Goal: Task Accomplishment & Management: Manage account settings

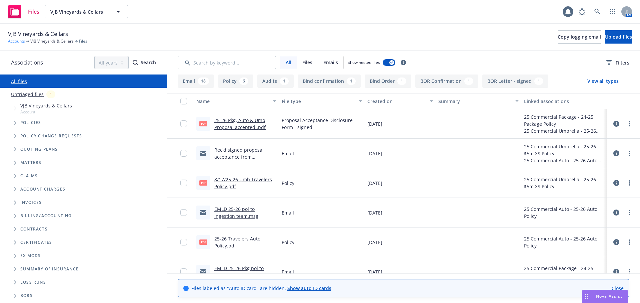
click at [12, 43] on link "Accounts" at bounding box center [16, 41] width 17 height 6
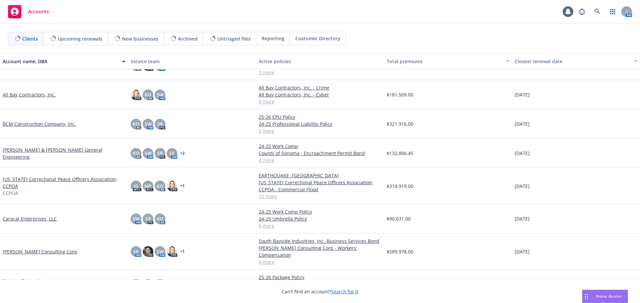
scroll to position [133, 0]
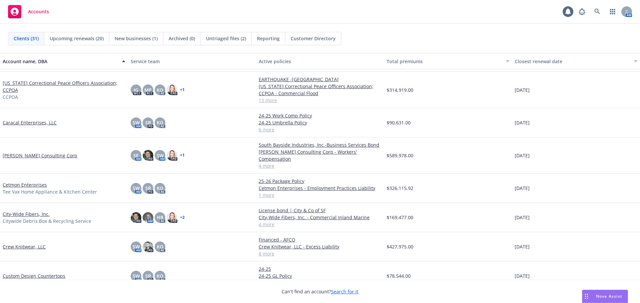
click at [27, 152] on link "[PERSON_NAME] Consulting Corp" at bounding box center [40, 155] width 75 height 7
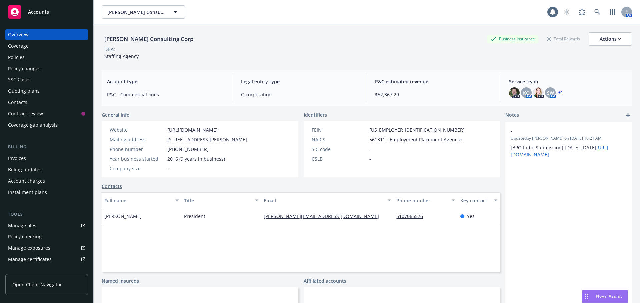
click at [24, 91] on div "Quoting plans" at bounding box center [24, 91] width 32 height 11
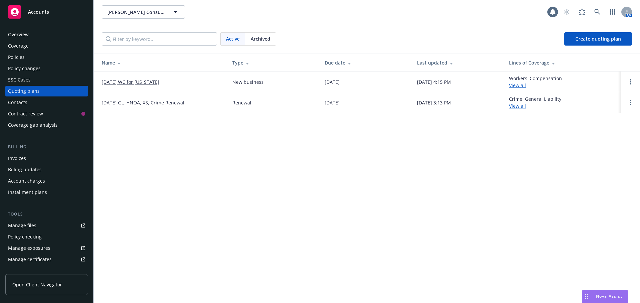
click at [122, 103] on link "09/12/25 GL, HNOA, XS, Crime Renewal" at bounding box center [143, 102] width 83 height 7
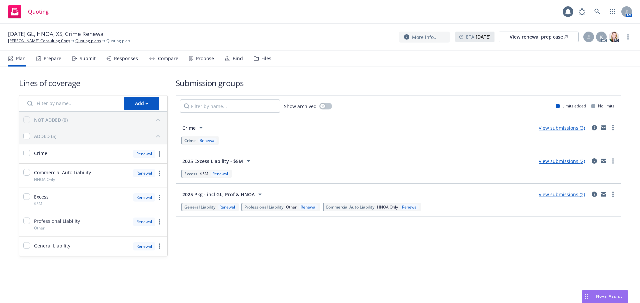
click at [130, 56] on div "Responses" at bounding box center [126, 58] width 24 height 5
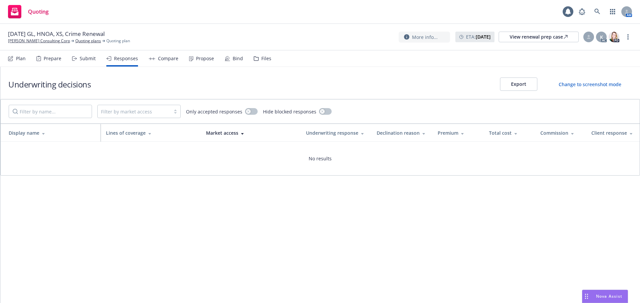
click at [74, 60] on icon at bounding box center [74, 58] width 5 height 5
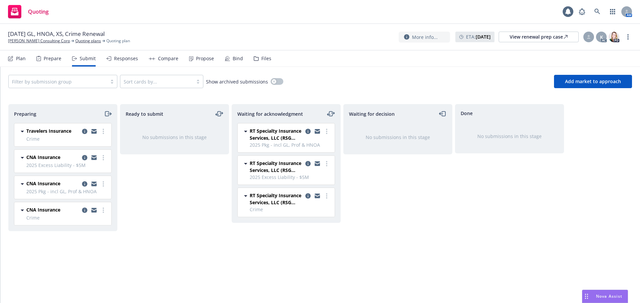
click at [261, 58] on div "Files" at bounding box center [266, 58] width 10 height 5
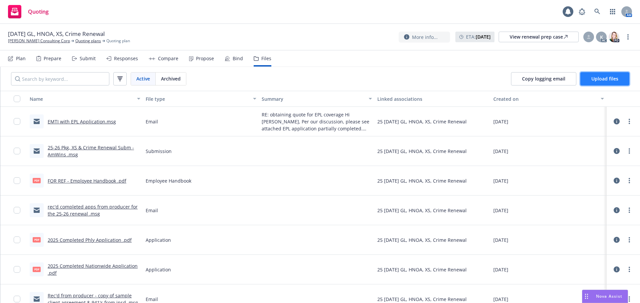
click at [601, 78] on span "Upload files" at bounding box center [604, 79] width 27 height 6
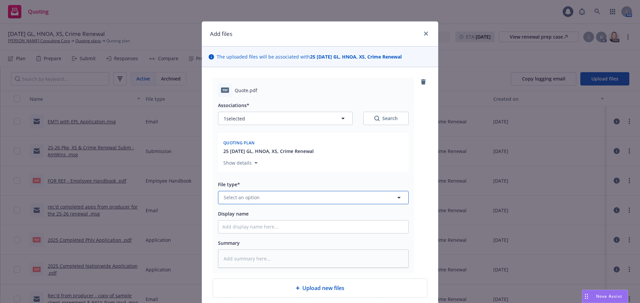
click at [268, 198] on button "Select an option" at bounding box center [313, 197] width 191 height 13
type input "q"
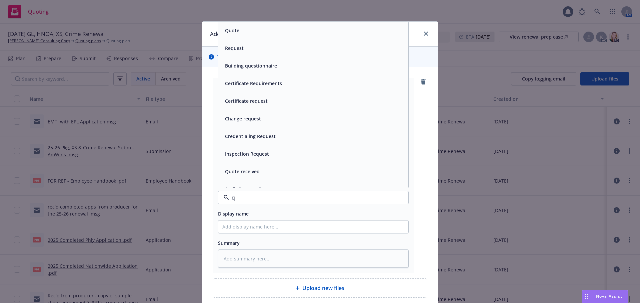
click at [259, 173] on div "Quote received" at bounding box center [313, 172] width 182 height 10
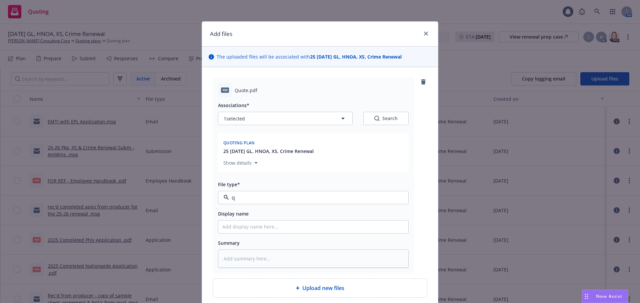
type textarea "x"
click at [395, 196] on icon "button" at bounding box center [399, 198] width 8 height 8
type input "quote"
click at [291, 215] on div "Quote" at bounding box center [313, 217] width 182 height 10
click at [248, 226] on input "Display name" at bounding box center [313, 227] width 190 height 13
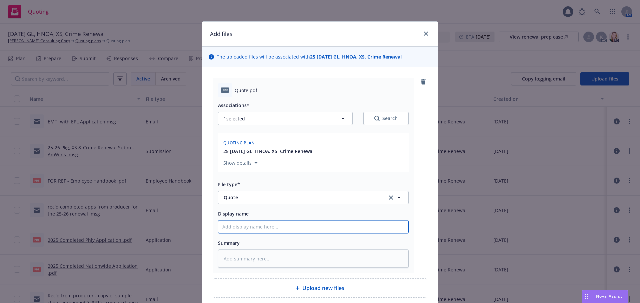
type textarea "x"
type input "2"
type textarea "x"
type input "25"
type textarea "x"
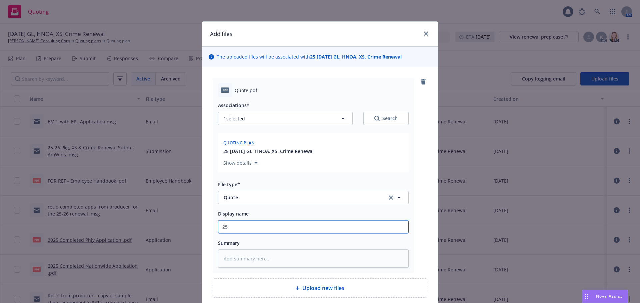
type input "252"
type textarea "x"
type input "2526"
type textarea "x"
type input "2526"
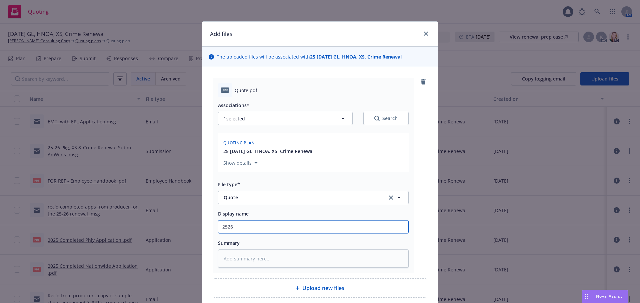
type textarea "x"
type input "2526 Q"
type textarea "x"
type input "2526"
type textarea "x"
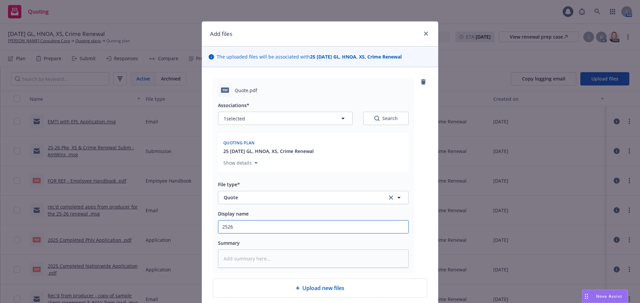
type input "2526"
type textarea "x"
type input "252"
type textarea "x"
type input "25"
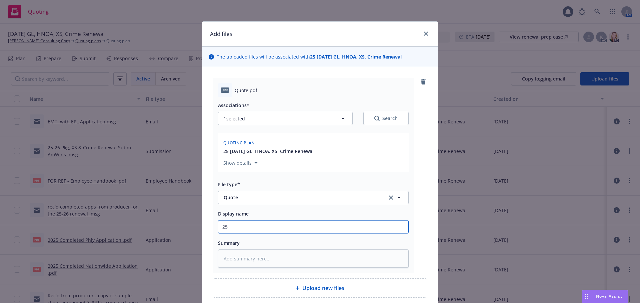
type textarea "x"
type input "25-"
type textarea "x"
type input "25-2"
type textarea "x"
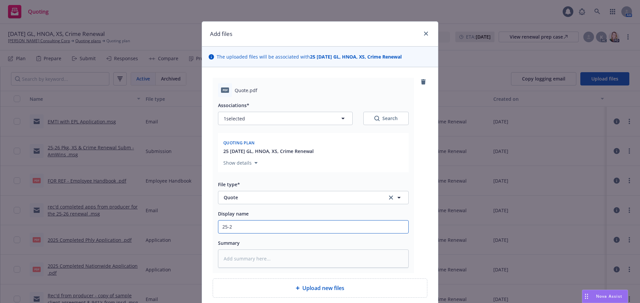
type input "25-26"
type textarea "x"
type input "25-26"
type textarea "x"
type input "25-26 Q"
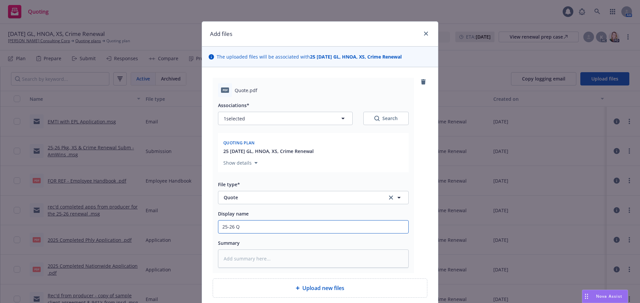
type textarea "x"
type input "25-26 Quo"
type textarea "x"
type input "25-26 Quopt"
type textarea "x"
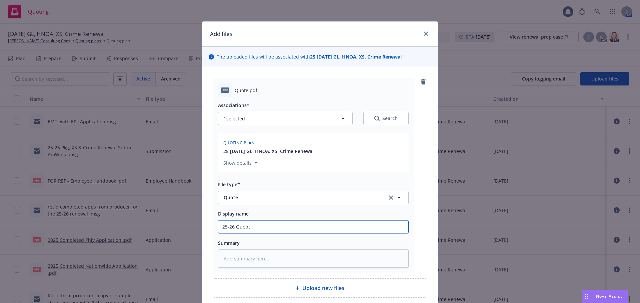
type input "25-26 Quopte"
type textarea "x"
type input "25-26 Quopte"
type textarea "x"
type input "25-26 Quopte"
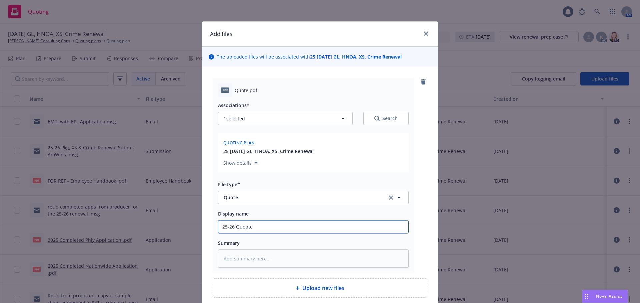
type textarea "x"
type input "25-26 Quopt"
type textarea "x"
type input "25-26 Quop"
type textarea "x"
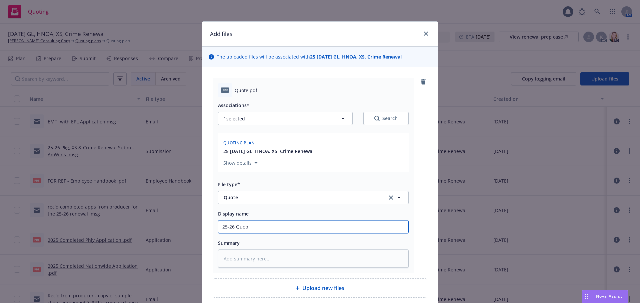
type input "25-26 Quo"
type textarea "x"
type input "25-26 Quote"
type textarea "x"
type input "25-26 Quote"
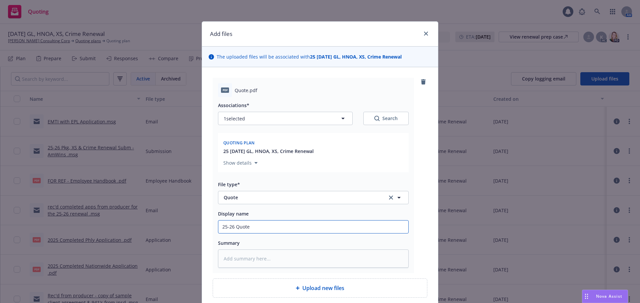
click at [255, 229] on input "25-26 Quote" at bounding box center [313, 227] width 190 height 13
type textarea "x"
type input "25-26 Quote"
type textarea "x"
type input "25-26 Quote H"
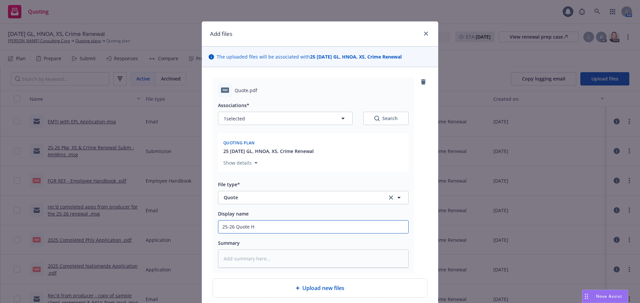
type textarea "x"
type input "25-26 Quote Ha"
type textarea "x"
type input "25-26 Quote Had"
type textarea "x"
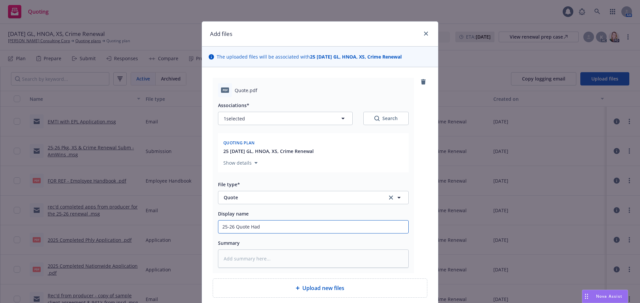
type input "25-26 Quote Hadr"
type textarea "x"
type input "25-26 Quote Hadro"
type textarea "x"
type input "25-26 Quote Hadron"
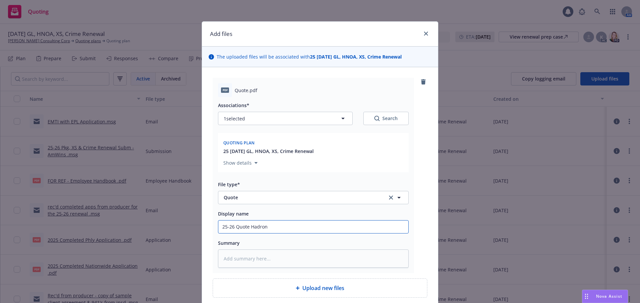
type textarea "x"
type input "25-26 Quote Hadron S"
type textarea "x"
type input "25-26 Quote Hadron Sp"
type textarea "x"
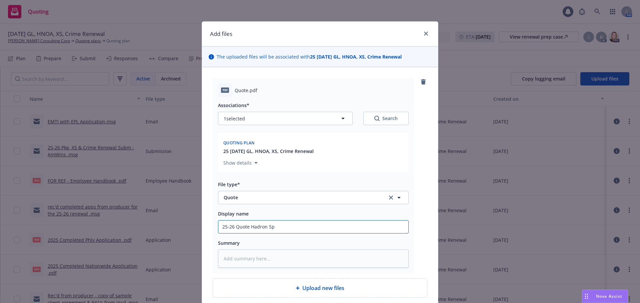
type input "25-26 Quote Hadron Spe"
type textarea "x"
type input "25-26 Quote Hadron Speca"
type textarea "x"
type input "25-26 Quote Hadron Specai"
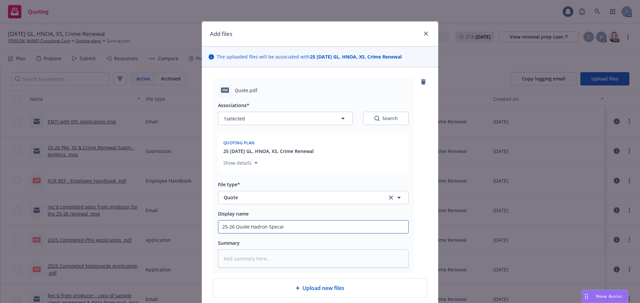
type textarea "x"
type input "25-26 Quote Hadron Speca"
type textarea "x"
type input "25-26 Quote Hadron Spec"
type textarea "x"
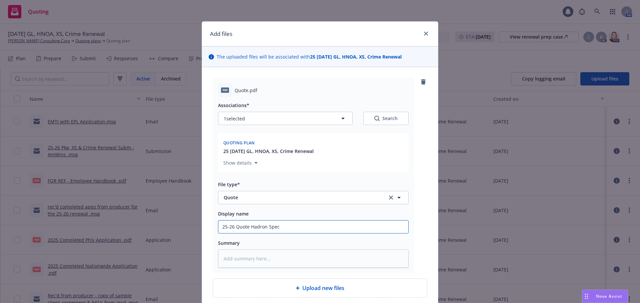
type input "25-26 Quote Hadron Speci"
type textarea "x"
type input "25-26 Quote Hadron Specia"
type textarea "x"
type input "25-26 Quote Hadron Special"
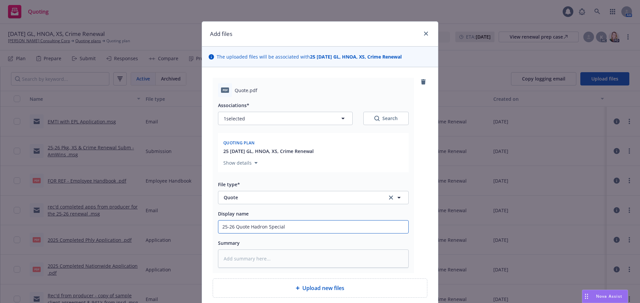
type textarea "x"
type input "25-26 Quote Hadron Specialt"
type textarea "x"
type input "25-26 Quote Hadron Specialty"
type textarea "x"
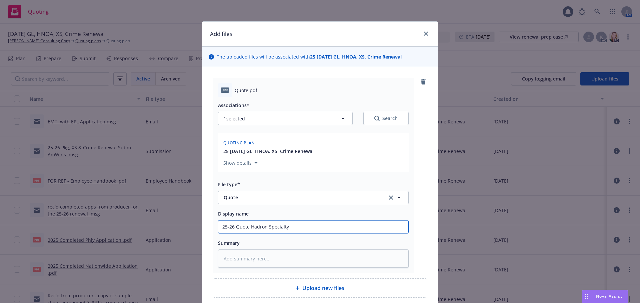
type input "25-26 Quote Hadron Specialty"
type textarea "x"
type input "25-26 Quote Hadron Specialty $"
type textarea "x"
type input "25-26 Quote Hadron Specialty $5"
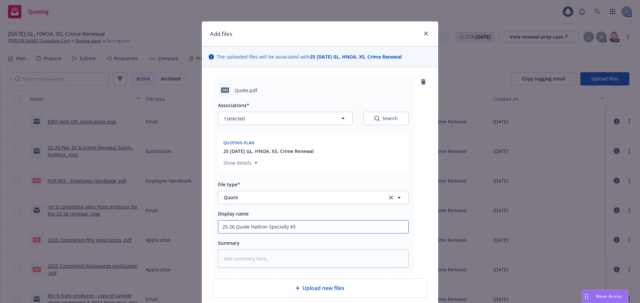
type textarea "x"
type input "25-26 Quote Hadron Specialty $5m"
type textarea "x"
type input "25-26 Quote Hadron Specialty $5m"
type textarea "x"
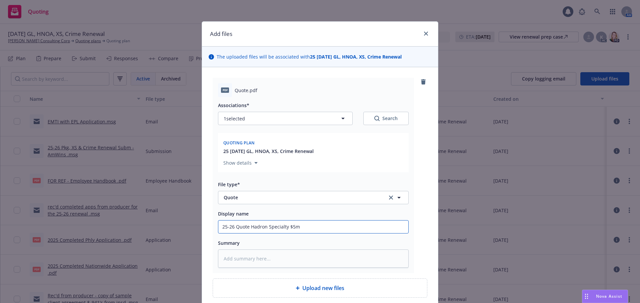
type input "25-26 Quote Hadron Specialty $5m X"
type textarea "x"
type input "25-26 Quote Hadron Specialty $5m XS"
type textarea "x"
type input "25-26 Quote Hadron Specialty $5m XS"
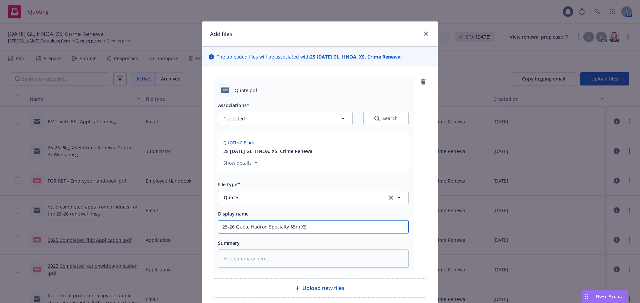
type textarea "x"
type input "25-26 Quote Hadron Specialty $5m XS -"
type textarea "x"
type input "25-26 Quote Hadron Specialty $5m XS -"
type textarea "x"
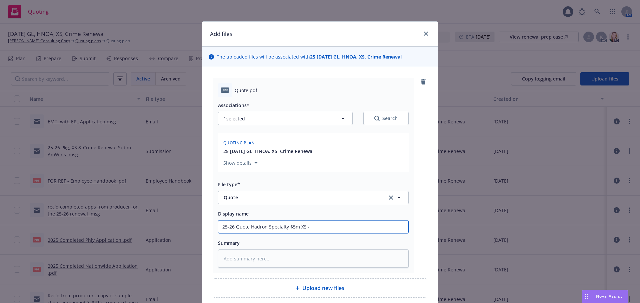
type input "25-26 Quote Hadron Specialty $5m XS - $"
type textarea "x"
type input "25-26 Quote Hadron Specialty $5m XS - $15"
type textarea "x"
type input "25-26 Quote Hadron Specialty $5m XS - $154"
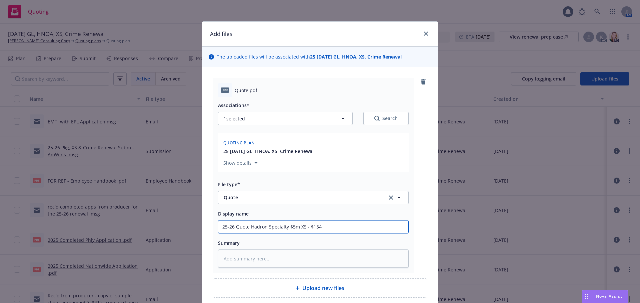
type textarea "x"
type input "25-26 Quote Hadron Specialty $5m XS - $15"
type textarea "x"
type input "25-26 Quote Hadron Specialty $5m XS - $1"
type textarea "x"
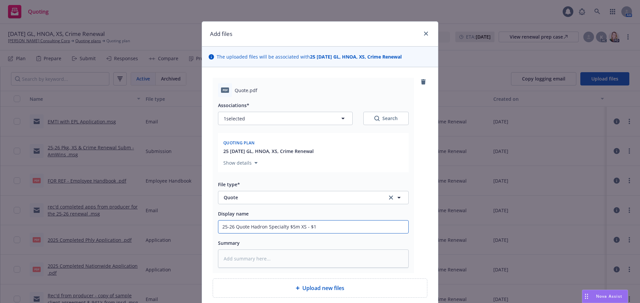
type input "25-26 Quote Hadron Specialty $5m XS - $15"
type textarea "x"
type input "25-26 Quote Hadron Specialty $5m XS - $1"
type textarea "x"
type input "25-26 Quote Hadron Specialty $5m XS - $14"
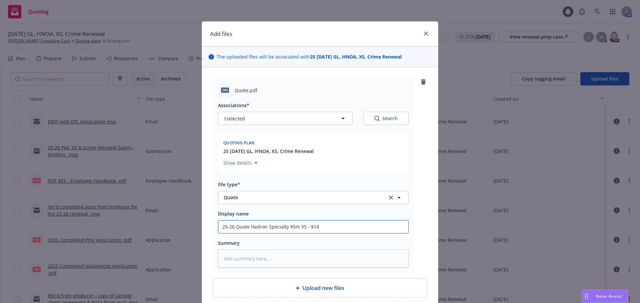
type textarea "x"
type input "25-26 Quote Hadron Specialty $5m XS - $14,"
type textarea "x"
type input "25-26 Quote Hadron Specialty $5m XS - $14,"
type textarea "x"
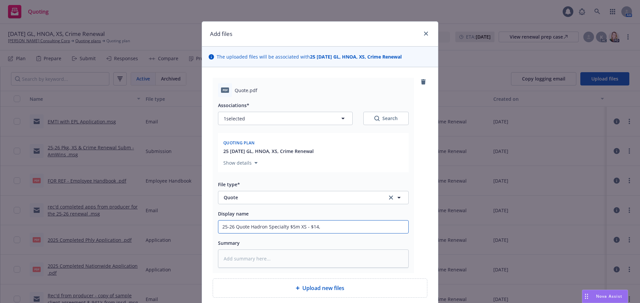
type input "25-26 Quote Hadron Specialty $5m XS - $14,"
type textarea "x"
type input "25-26 Quote Hadron Specialty $5m XS - $14,9"
type textarea "x"
type input "25-26 Quote Hadron Specialty $5m XS - $14,95"
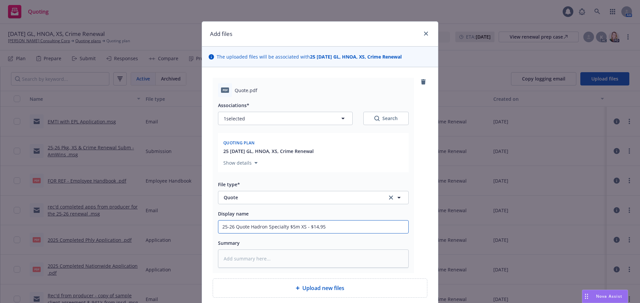
type textarea "x"
type input "25-26 Quote Hadron Specialty $5m XS - $14,953"
type textarea "x"
type input "25-26 Quote Hadron Specialty $5m XS - $14,953."
type textarea "x"
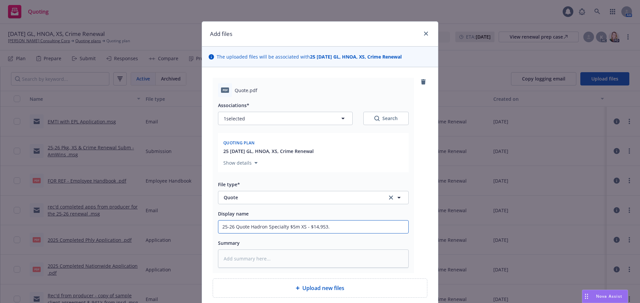
type input "25-26 Quote Hadron Specialty $5m XS - $14,953.1"
type textarea "x"
type input "25-26 Quote Hadron Specialty $5m XS - $14,953.15"
type textarea "x"
type input "25-26 Quote Hadron Specialty $5m XS - $14,953.15"
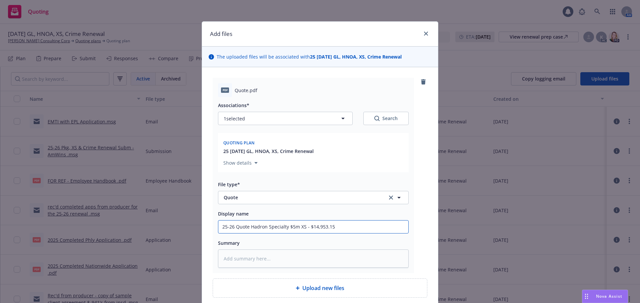
type textarea "x"
type input "25-26 Quote Hadron Specialty $5m XS - $14,953.15 @"
type textarea "x"
type input "25-26 Quote Hadron Specialty $5m XS - $14,953.15 @"
type textarea "x"
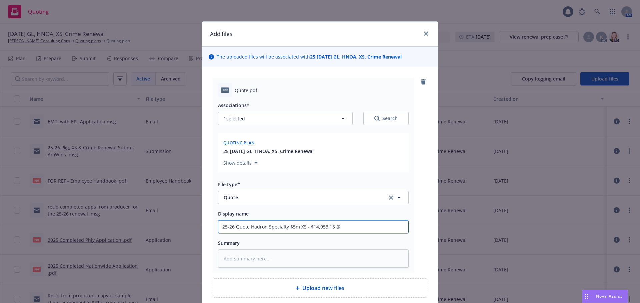
type input "25-26 Quote Hadron Specialty $5m XS - $14,953.15 @ 1"
type textarea "x"
type input "25-26 Quote Hadron Specialty $5m XS - $14,953.15 @ 10"
type textarea "x"
type input "25-26 Quote Hadron Specialty $5m XS - $14,953.15 @ 10%"
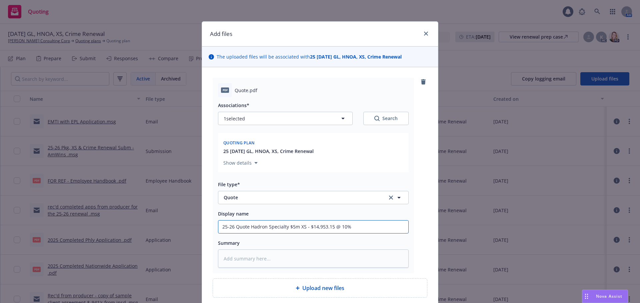
type textarea "x"
type input "25-26 Quote Hadron Specialty $5m XS - $14,953.15 @ 10%"
type textarea "x"
type input "25-26 Quote Hadron Specialty $5m XS - $14,953.15 @ 10% c"
type textarea "x"
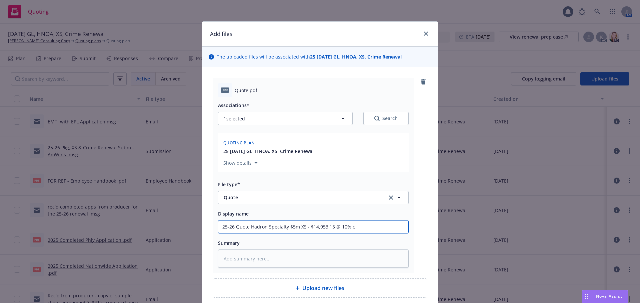
type input "25-26 Quote Hadron Specialty $5m XS - $14,953.15 @ 10% co"
type textarea "x"
type input "25-26 Quote Hadron Specialty $5m XS - $14,953.15 @ 10% com"
type textarea "x"
type input "25-26 Quote Hadron Specialty $5m XS - $14,953.15 @ 10% comm"
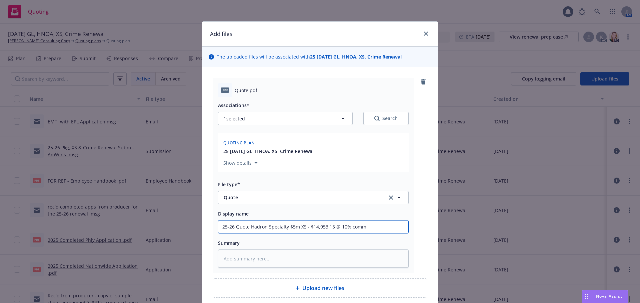
type textarea "x"
type input "25-26 Quote Hadron Specialty $5m XS - $14,953.15 @ 10% comm"
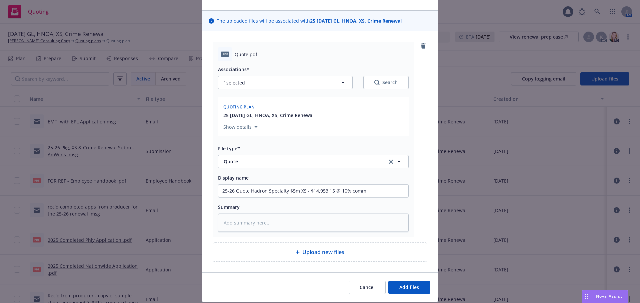
scroll to position [57, 0]
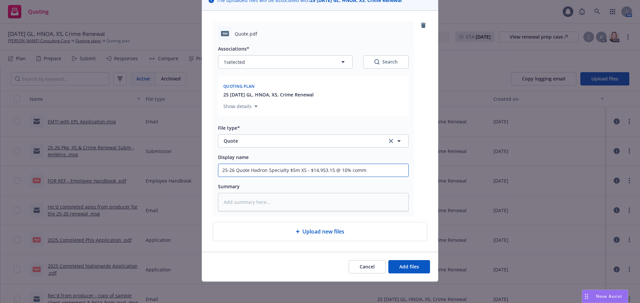
type textarea "x"
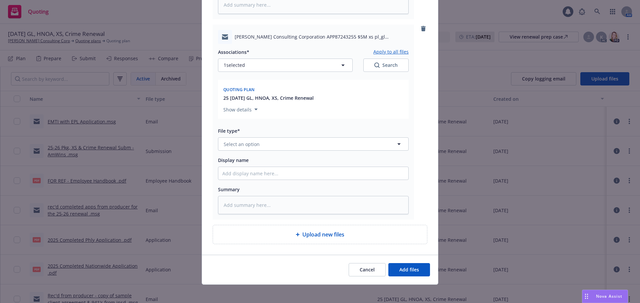
scroll to position [256, 0]
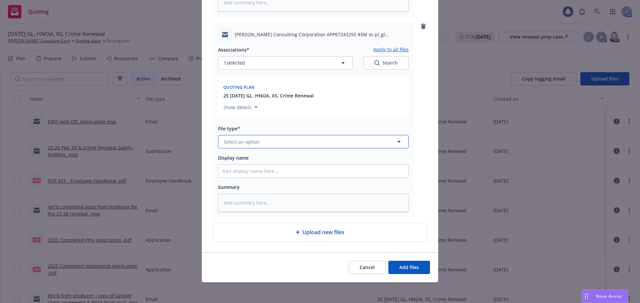
click at [252, 141] on span "Select an option" at bounding box center [242, 142] width 36 height 7
type input "quote"
click at [247, 181] on span "Quote received" at bounding box center [242, 178] width 35 height 7
click at [231, 201] on textarea at bounding box center [313, 203] width 191 height 18
type textarea "x"
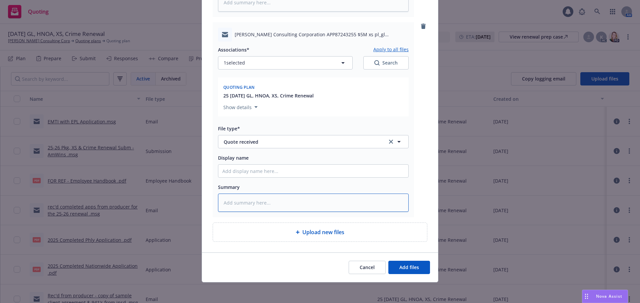
type textarea "R"
type textarea "x"
type textarea "RE"
type textarea "x"
type textarea "REc"
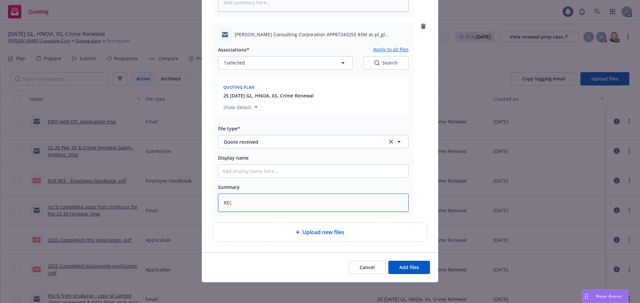
type textarea "x"
type textarea "REcd"
type textarea "x"
type textarea "REc"
type textarea "x"
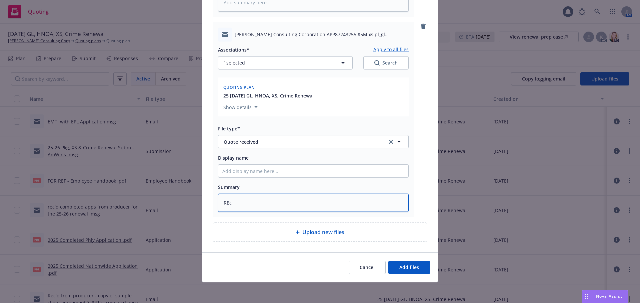
type textarea "RE"
type textarea "x"
type textarea "R"
type textarea "x"
type textarea "Re"
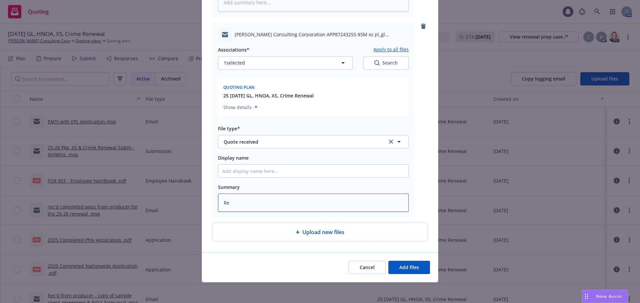
type textarea "x"
type textarea "Rec"
type textarea "x"
type textarea "Rec'"
type textarea "x"
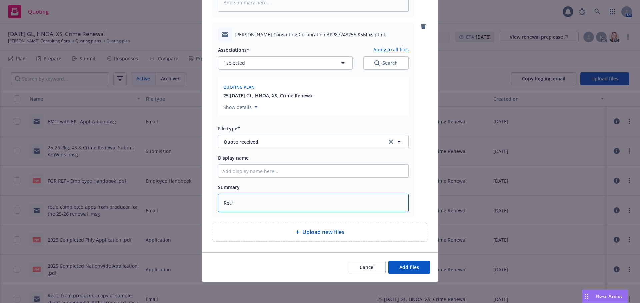
type textarea "Rec'd"
type textarea "x"
type textarea "Rec'd"
type textarea "x"
type textarea "Rec'd 2"
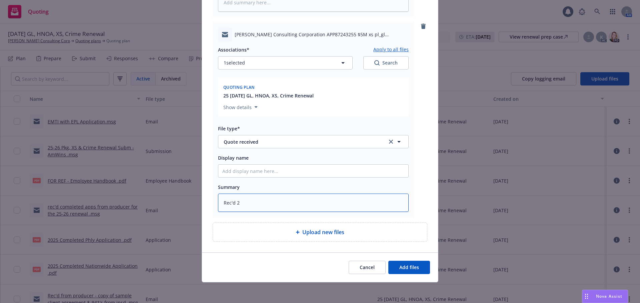
type textarea "x"
type textarea "Rec'd 25="
type textarea "x"
click at [416, 273] on button "Add files" at bounding box center [409, 267] width 42 height 13
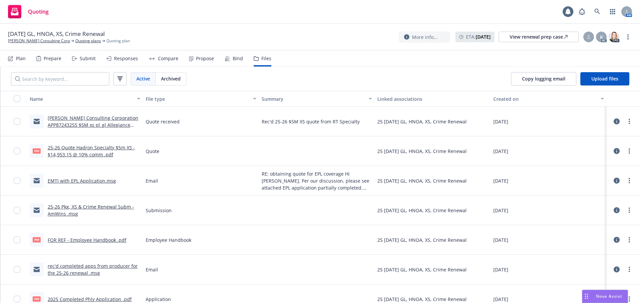
click at [81, 100] on div "Name" at bounding box center [81, 99] width 103 height 7
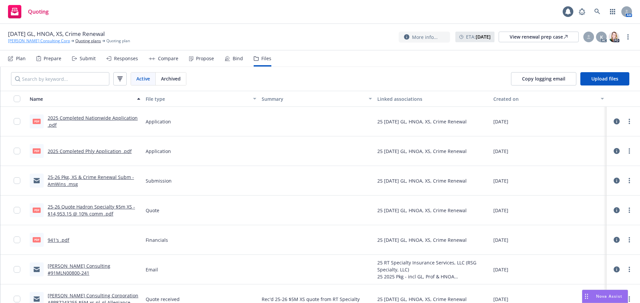
click at [24, 43] on link "[PERSON_NAME] Consulting Corp" at bounding box center [39, 41] width 62 height 6
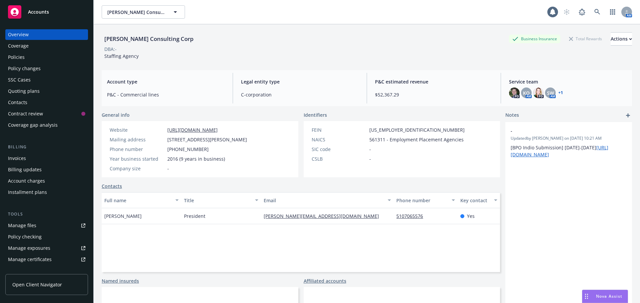
click at [26, 225] on div "Manage files" at bounding box center [22, 226] width 28 height 11
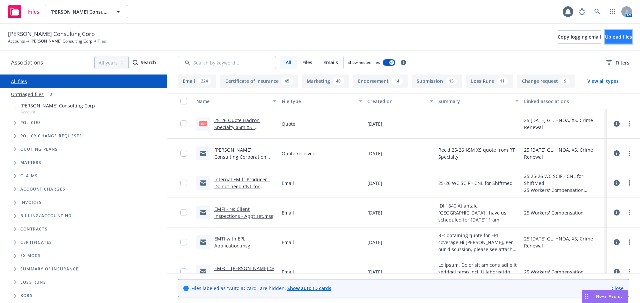
click at [605, 35] on span "Upload files" at bounding box center [618, 37] width 27 height 6
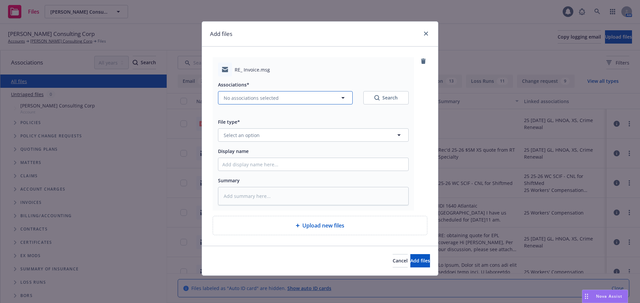
click at [267, 97] on span "No associations selected" at bounding box center [251, 98] width 55 height 7
type textarea "x"
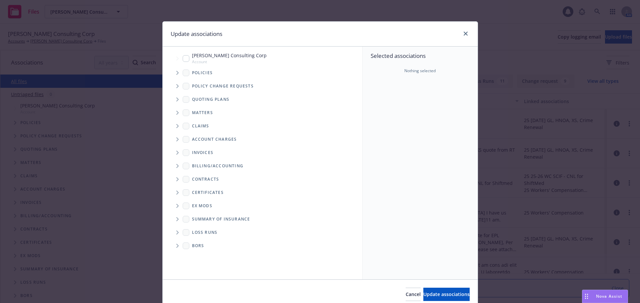
click at [183, 59] on input "Tree Example" at bounding box center [186, 58] width 7 height 7
checkbox input "true"
click at [172, 72] on span "Tree Example" at bounding box center [177, 73] width 11 height 11
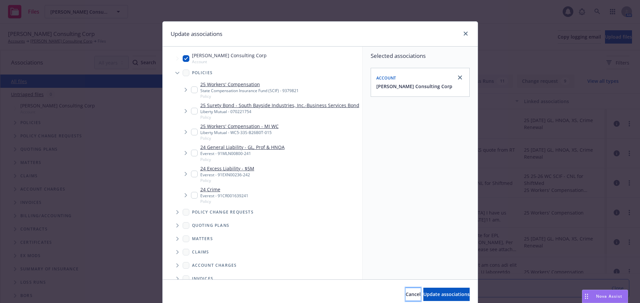
click at [405, 292] on button "Cancel" at bounding box center [412, 294] width 15 height 13
type textarea "x"
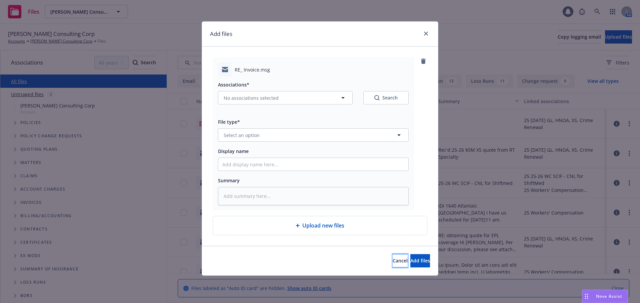
click at [392, 263] on span "Cancel" at bounding box center [399, 261] width 15 height 6
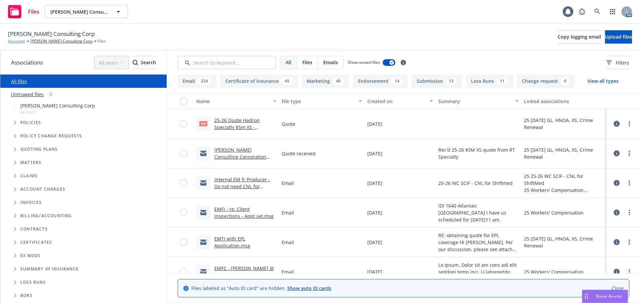
click at [13, 42] on link "Accounts" at bounding box center [16, 41] width 17 height 6
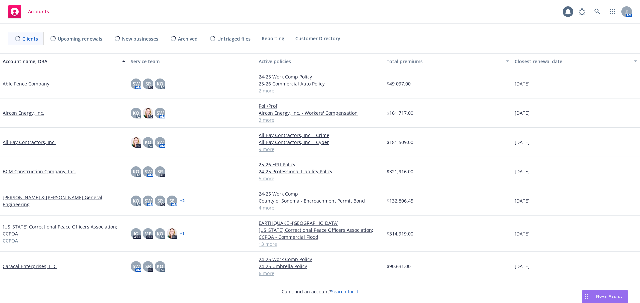
scroll to position [100, 0]
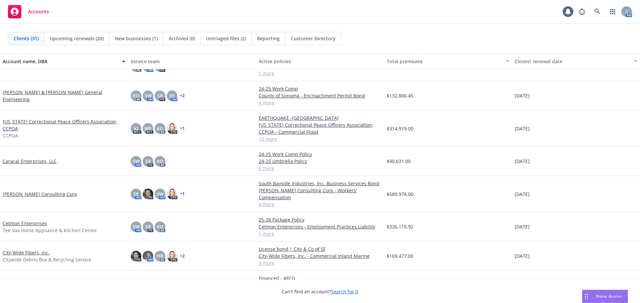
click at [47, 120] on link "[US_STATE] Correctional Peace Officers Association; CCPOA" at bounding box center [64, 125] width 123 height 14
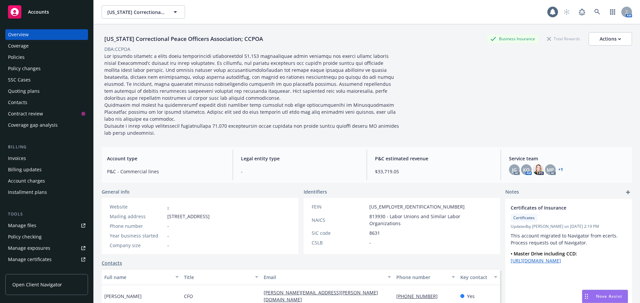
click at [30, 56] on div "Policies" at bounding box center [46, 57] width 77 height 11
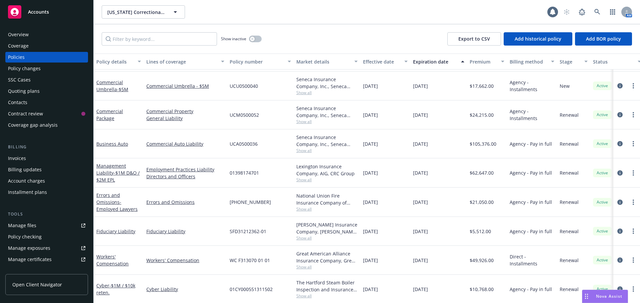
scroll to position [126, 0]
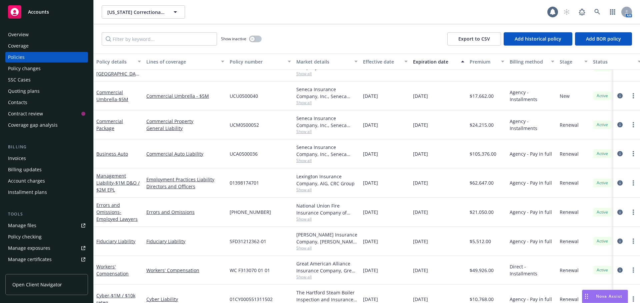
click at [25, 226] on div "Manage files" at bounding box center [22, 226] width 28 height 11
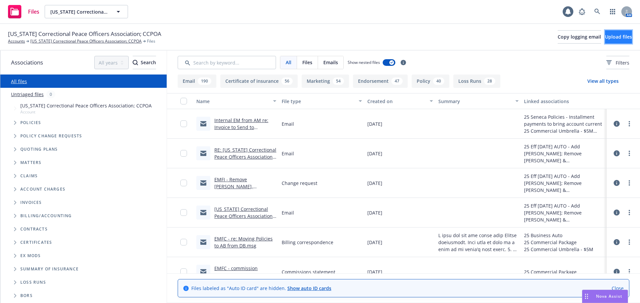
click at [622, 39] on button "Upload files" at bounding box center [618, 36] width 27 height 13
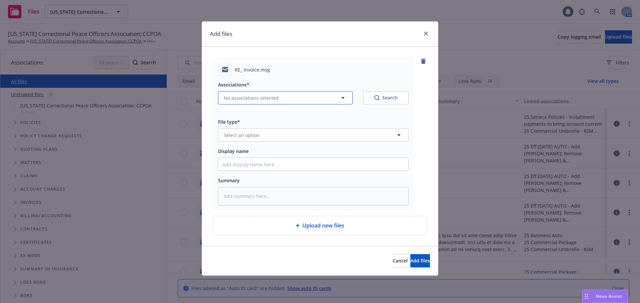
click at [256, 102] on button "No associations selected" at bounding box center [285, 97] width 135 height 13
type textarea "x"
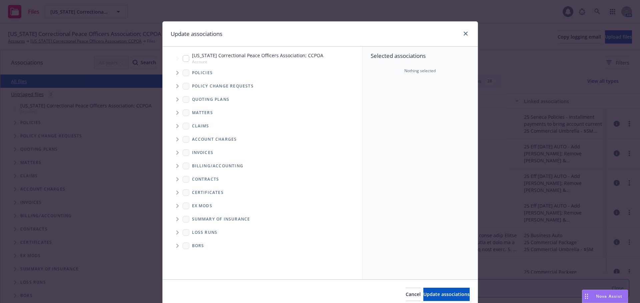
click at [184, 58] on input "Tree Example" at bounding box center [186, 58] width 7 height 7
checkbox input "true"
click at [176, 74] on icon "Tree Example" at bounding box center [177, 73] width 3 height 4
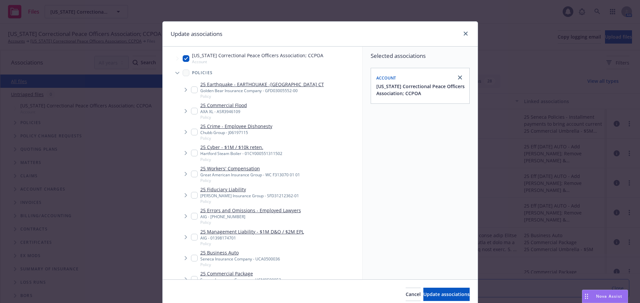
type textarea "x"
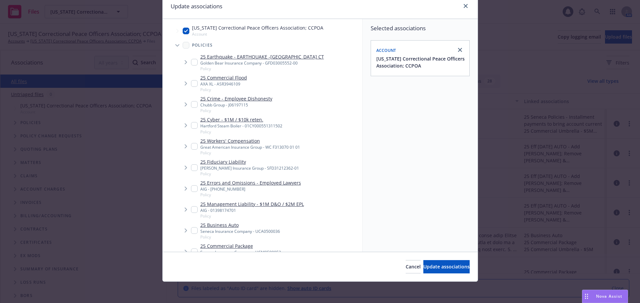
scroll to position [67, 0]
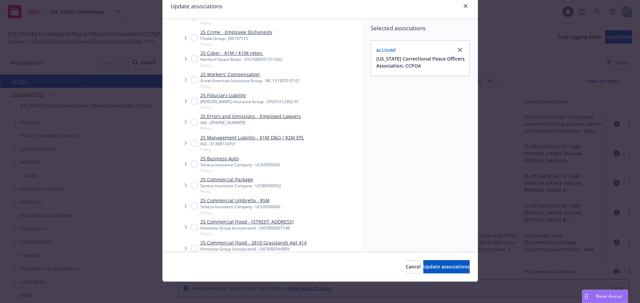
click at [194, 166] on input "Tree Example" at bounding box center [194, 164] width 7 height 7
checkbox input "true"
click at [191, 182] on input "Tree Example" at bounding box center [194, 185] width 7 height 7
checkbox input "true"
click at [191, 206] on input "Tree Example" at bounding box center [194, 206] width 7 height 7
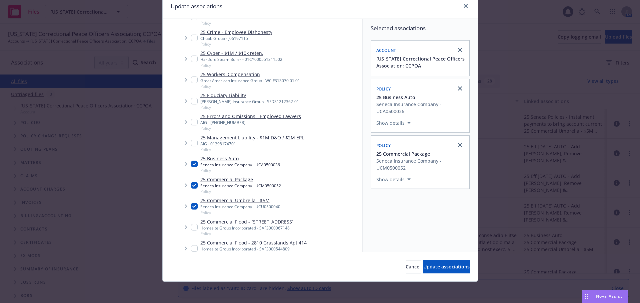
checkbox input "true"
click at [423, 264] on span "Update associations" at bounding box center [446, 267] width 46 height 6
type textarea "x"
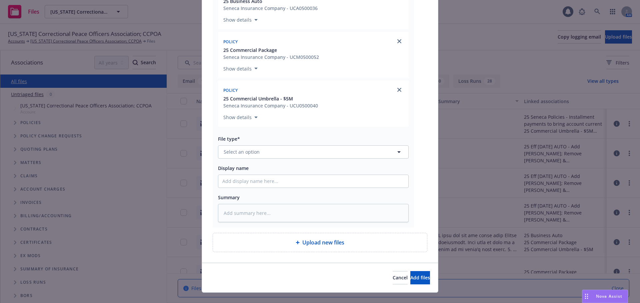
scroll to position [167, 0]
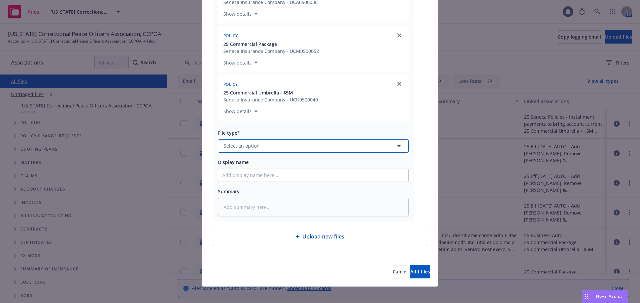
click at [241, 144] on span "Select an option" at bounding box center [242, 146] width 36 height 7
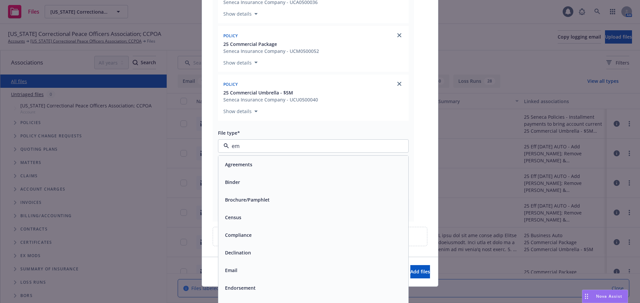
type input "ema"
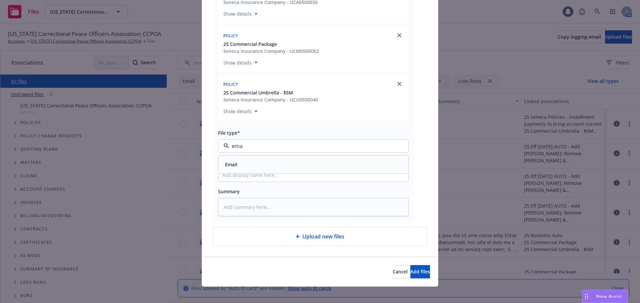
click at [251, 165] on div "Email" at bounding box center [313, 165] width 182 height 10
click at [249, 171] on input "Display name" at bounding box center [313, 175] width 190 height 13
type textarea "x"
type input "E"
type textarea "x"
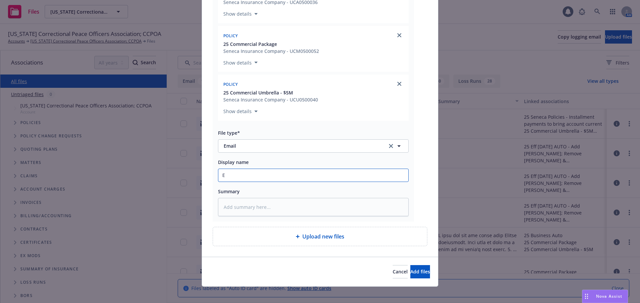
type input "EM"
type textarea "x"
type input "EMT"
type textarea "x"
type input "EMTI"
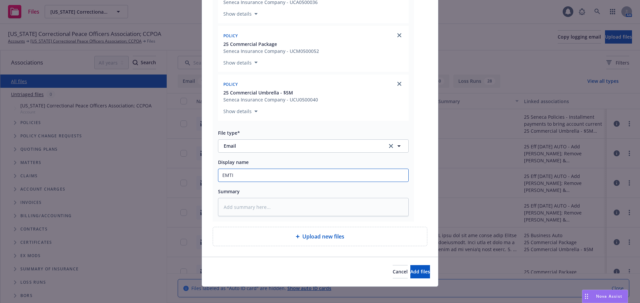
type textarea "x"
type input "EMTI"
type textarea "x"
type input "EMTI"
type textarea "x"
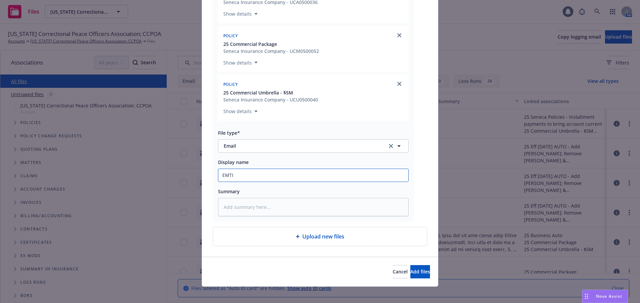
type input "EMT"
type textarea "x"
type input "EM"
type textarea "x"
type input "EML"
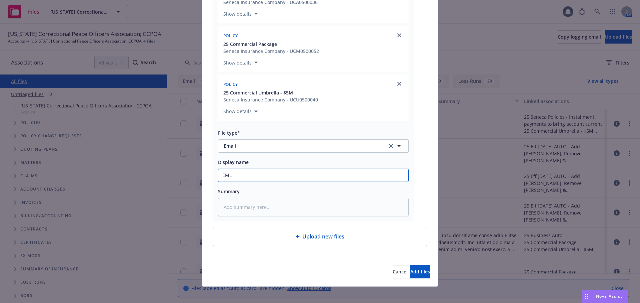
type textarea "x"
type input "EMLD"
type textarea "x"
type input "EMLD"
type textarea "x"
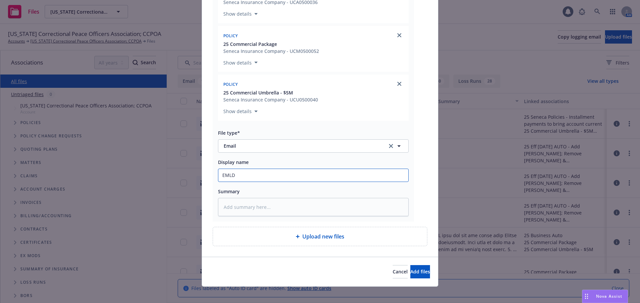
type input "EMLD D"
type textarea "x"
type input "EMLD Du"
type textarea "x"
type input "EMLD Dum"
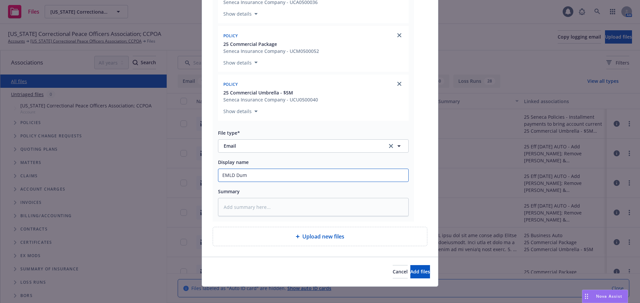
type textarea "x"
type input "EMLD Dumm"
type textarea "x"
type input "EMLD Dummy"
type textarea "x"
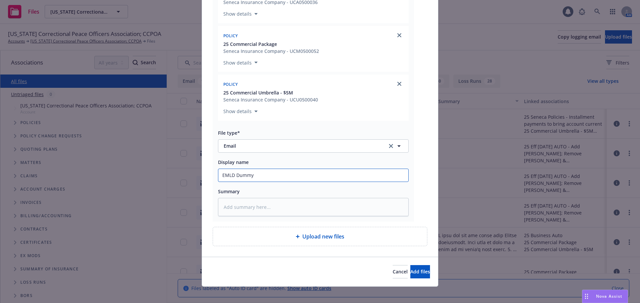
type input "EMLD Dummy"
type textarea "x"
type input "EMLD Dummy i"
type textarea "x"
type input "EMLD Dummy in"
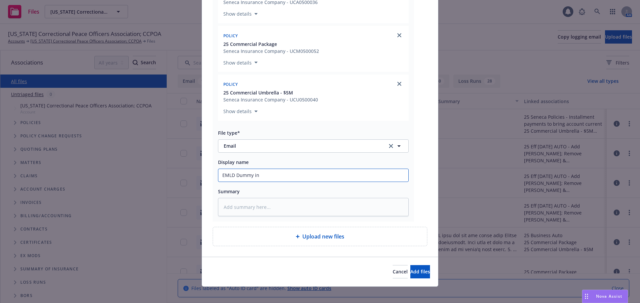
type textarea "x"
type input "EMLD Dummy inv"
type textarea "x"
type input "EMLD Dummy invo"
type textarea "x"
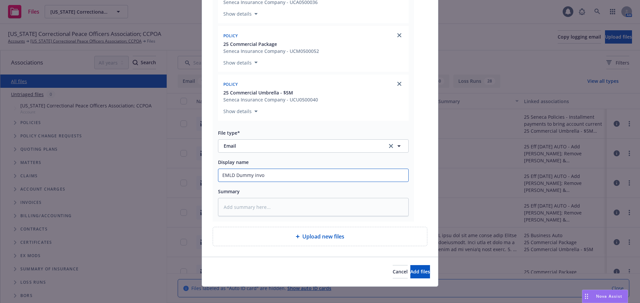
type input "EMLD Dummy invoi"
type textarea "x"
type input "EMLD Dummy invoic"
type textarea "x"
type input "EMLD Dummy invoice"
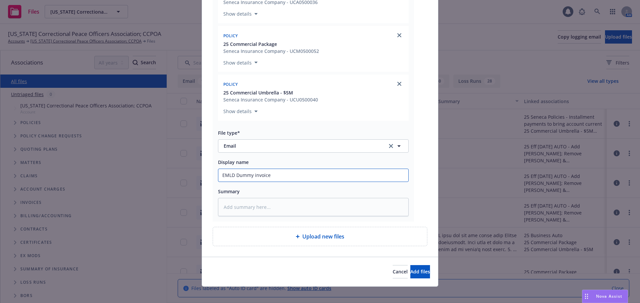
type textarea "x"
type input "EMLD Dummy invoice t"
type textarea "x"
type input "EMLD Dummy invoice to"
type textarea "x"
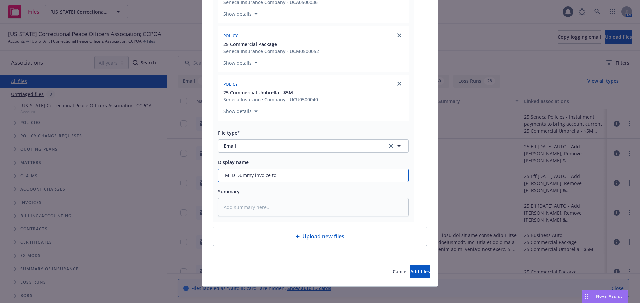
type input "EMLD Dummy invoice to i"
type textarea "x"
type input "EMLD Dummy invoice to in"
type textarea "x"
type input "EMLD Dummy invoice to ins"
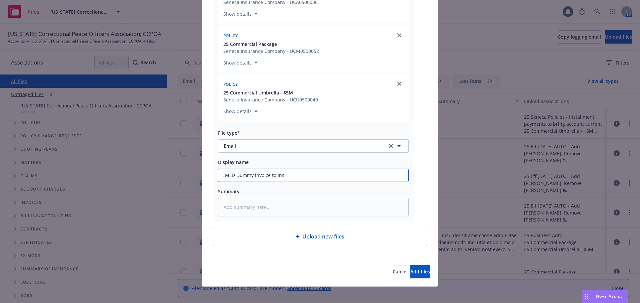
type textarea "x"
type input "EMLD Dummy invoice to insd"
type textarea "x"
type input "EMLD Dummy invoice to insd"
type textarea "x"
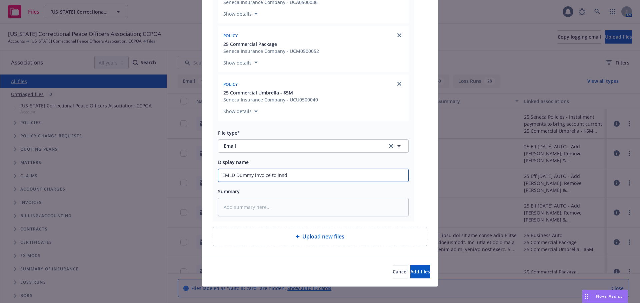
type input "EMLD Dummy invoice to insd f"
type textarea "x"
type input "EMLD Dummy invoice to insd fo"
type textarea "x"
type input "EMLD Dummy invoice to insd for"
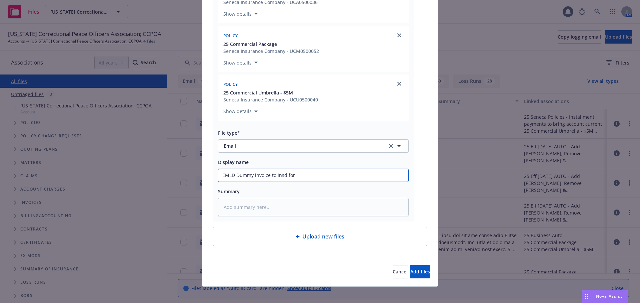
type textarea "x"
type input "EMLD Dummy invoice to insd for"
type textarea "x"
type input "EMLD Dummy invoice to insd for a"
type textarea "x"
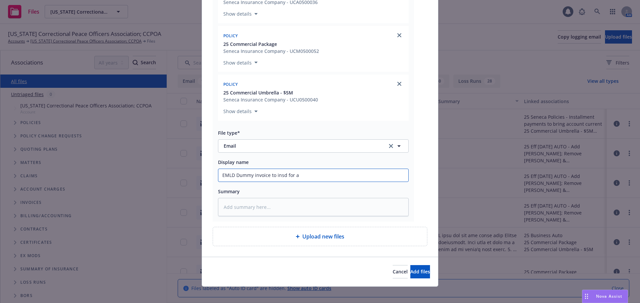
type input "EMLD Dummy invoice to insd for am"
type textarea "x"
type input "EMLD Dummy invoice to insd for amo"
type textarea "x"
type input "EMLD Dummy invoice to insd for amou"
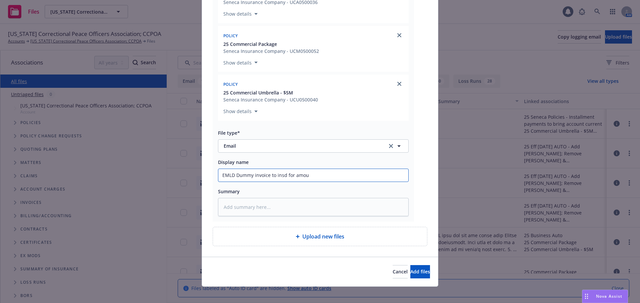
type textarea "x"
type input "EMLD Dummy invoice to insd for amoun"
type textarea "x"
type input "EMLD Dummy invoice to insd for amount"
type textarea "x"
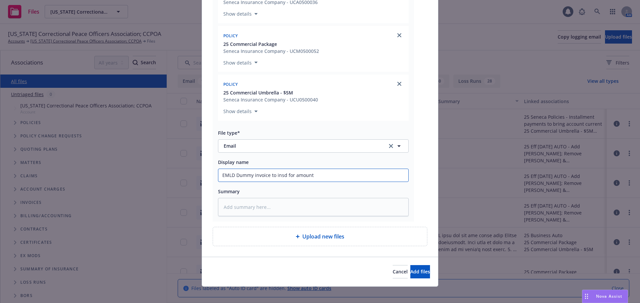
type input "EMLD Dummy invoice to insd for amounts"
type textarea "x"
type input "EMLD Dummy invoice to insd for amounts"
type textarea "x"
type input "EMLD Dummy invoice to insd for amounts d"
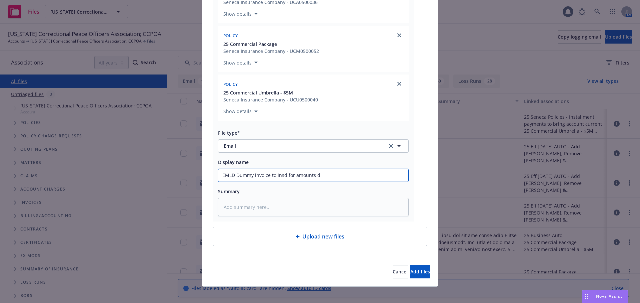
type textarea "x"
type input "EMLD Dummy invoice to insd for amounts du"
type textarea "x"
type input "EMLD Dummy invoice to insd for amounts due"
type textarea "x"
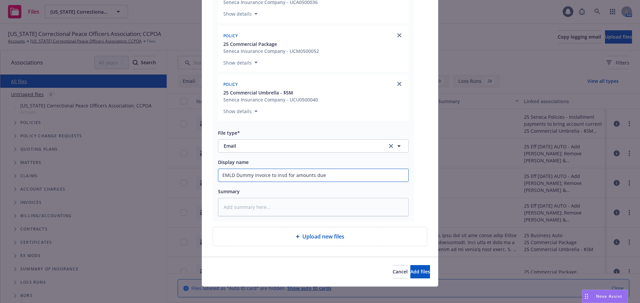
type input "EMLD Dummy invoice to insd for amounts due"
type textarea "x"
type input "EMLD Dummy invoice to insd for amounts due t"
type textarea "x"
type input "EMLD Dummy invoice to insd for amounts due to"
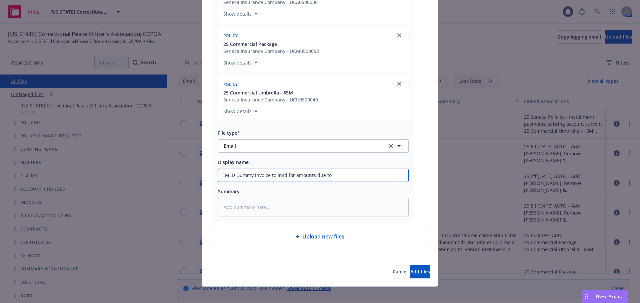
type textarea "x"
type input "EMLD Dummy invoice to insd for amounts due to"
type textarea "x"
type input "EMLD Dummy invoice to insd for amounts due to A"
type textarea "x"
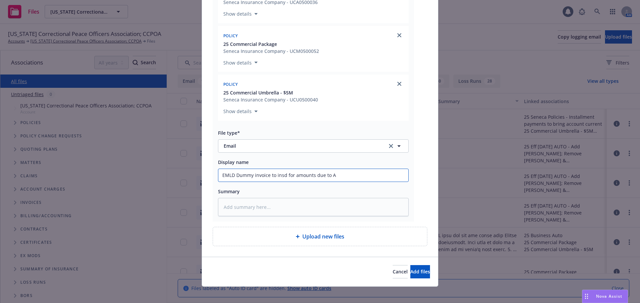
type input "EMLD Dummy invoice to insd for amounts due to Am"
type textarea "x"
type input "EMLD Dummy invoice to insd for amounts due to AmW"
type textarea "x"
type input "EMLD Dummy invoice to insd for amounts due to AmWin"
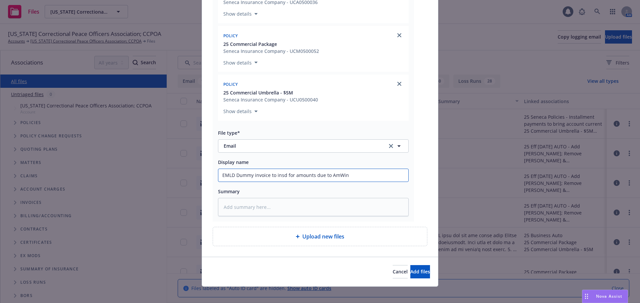
type textarea "x"
type input "EMLD Dummy invoice to insd for amounts due to AmWins"
type textarea "x"
type input "EMLD Dummy invoice to insd for amounts due to AmWins"
click at [410, 272] on span "Add files" at bounding box center [420, 272] width 20 height 6
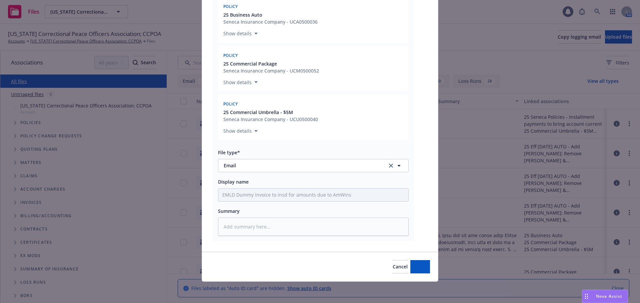
scroll to position [147, 0]
type textarea "x"
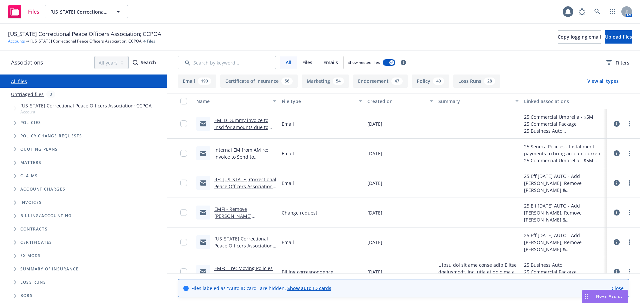
click at [18, 41] on link "Accounts" at bounding box center [16, 41] width 17 height 6
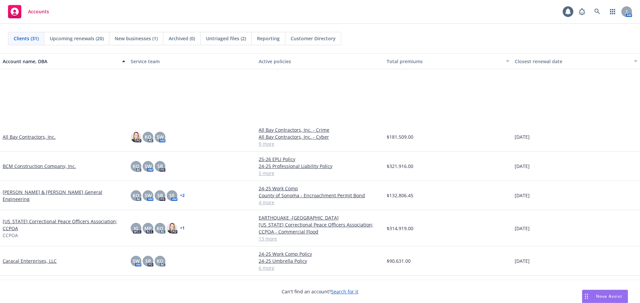
scroll to position [100, 0]
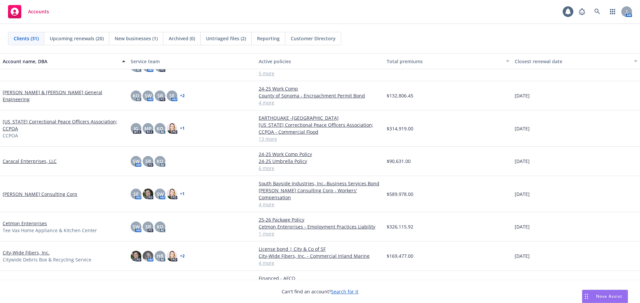
click at [25, 193] on link "[PERSON_NAME] Consulting Corp" at bounding box center [40, 194] width 75 height 7
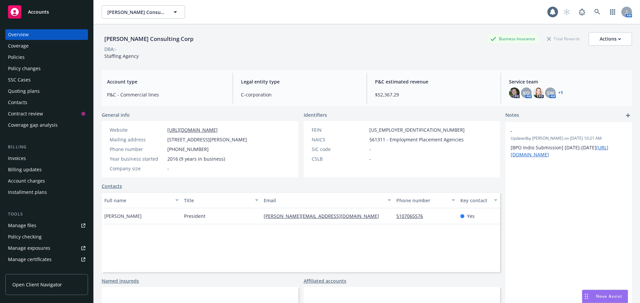
click at [27, 89] on div "Quoting plans" at bounding box center [24, 91] width 32 height 11
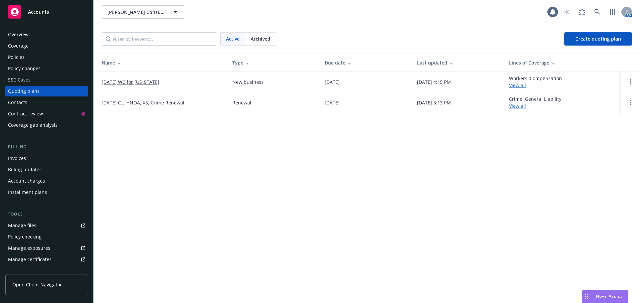
click at [122, 104] on link "[DATE] GL, HNOA, XS, Crime Renewal" at bounding box center [143, 102] width 83 height 7
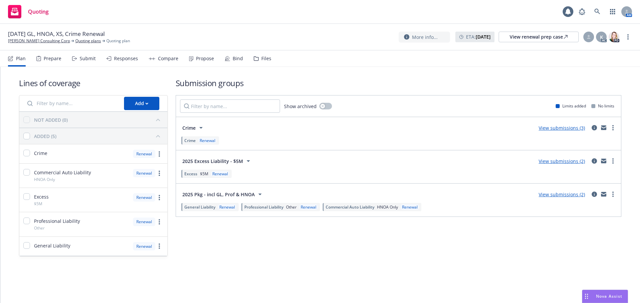
click at [121, 56] on div "Responses" at bounding box center [126, 58] width 24 height 5
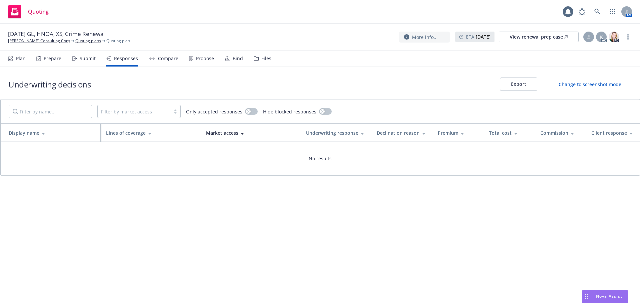
click at [86, 58] on div "Submit" at bounding box center [88, 58] width 16 height 5
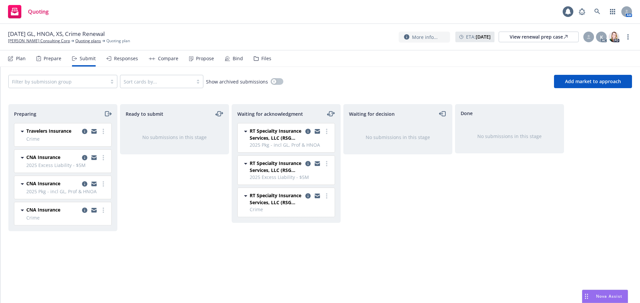
click at [257, 60] on div "Files" at bounding box center [263, 59] width 18 height 16
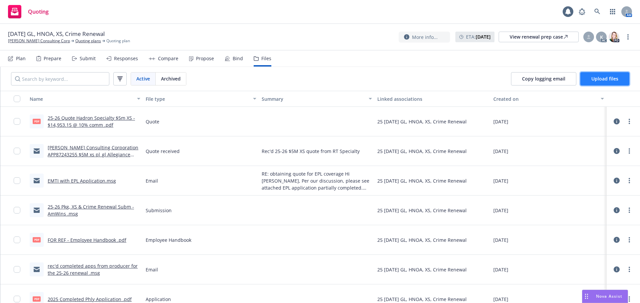
click at [612, 77] on button "Upload files" at bounding box center [604, 78] width 49 height 13
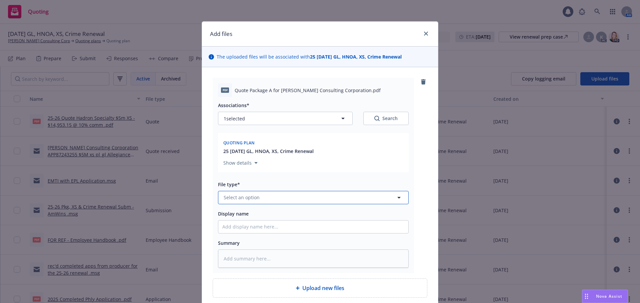
click at [266, 196] on button "Select an option" at bounding box center [313, 197] width 191 height 13
type input "quote"
click at [258, 168] on div "Quote" at bounding box center [313, 162] width 190 height 18
drag, startPoint x: 226, startPoint y: 230, endPoint x: 227, endPoint y: 225, distance: 5.0
click at [227, 229] on input "Display name" at bounding box center [313, 227] width 190 height 13
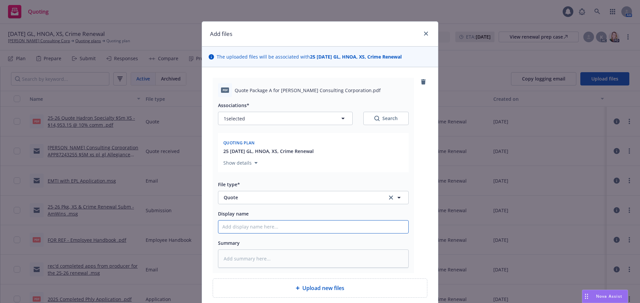
type textarea "x"
type input "2"
type textarea "x"
type input "25"
type textarea "x"
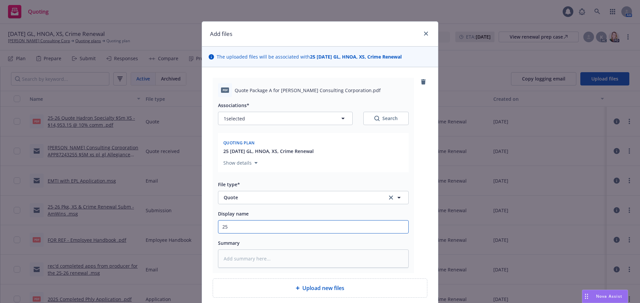
type input "25-"
type textarea "x"
type input "25-2"
type textarea "x"
type input "25-26"
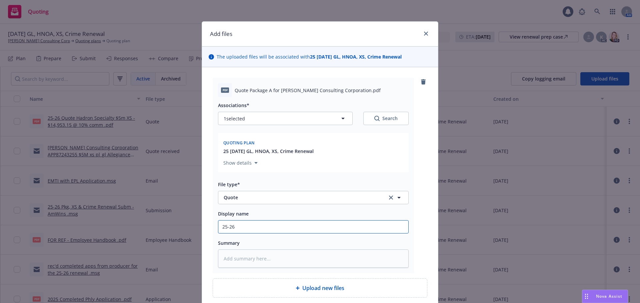
type textarea "x"
type input "25-26"
type textarea "x"
type input "25-26 Q"
type textarea "x"
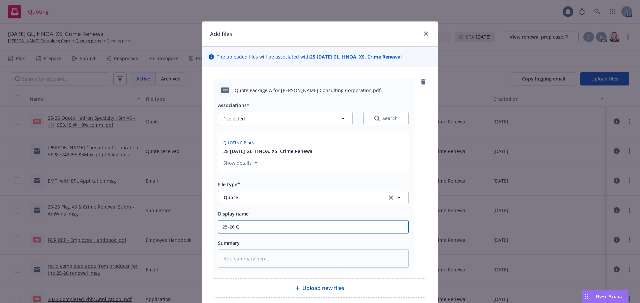
type input "25-26 Qu"
type textarea "x"
type input "25-26 Quo"
type textarea "x"
type input "25-26 Quot"
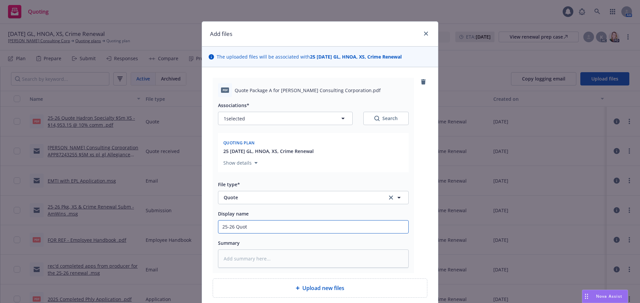
type textarea "x"
type input "25-26 Quote"
type textarea "x"
type input "25-26 Quote"
type textarea "x"
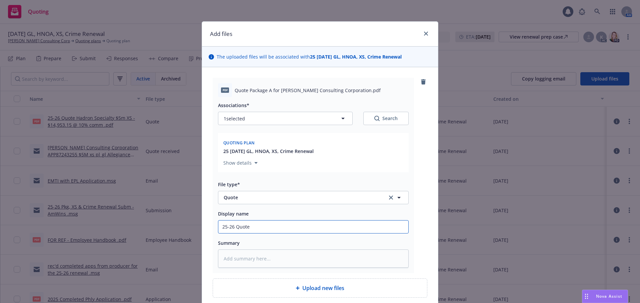
type input "25-26 Quote S"
type textarea "x"
type input "25-26 Quote Sc"
type textarea "x"
type input "25-26 Quote Sco"
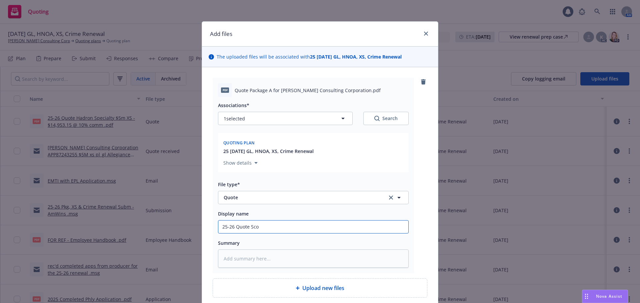
type textarea "x"
type input "25-26 Quote Scot"
type textarea "x"
type input "25-26 Quote Scott"
type textarea "x"
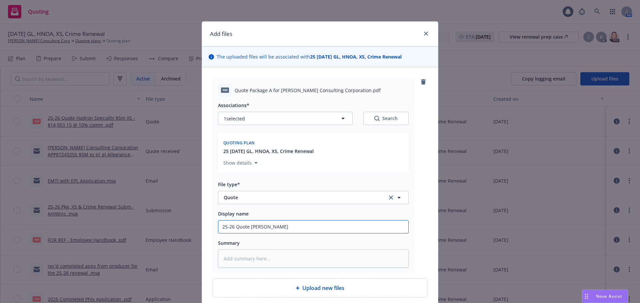
type input "25-26 Quote Scotts"
type textarea "x"
type input "25-26 Quote Scottsd"
type textarea "x"
type input "25-26 Quote Scottsda"
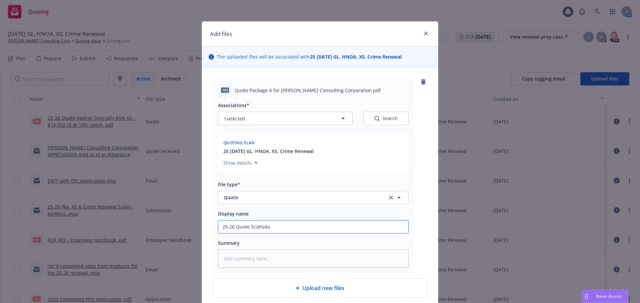
type textarea "x"
type input "25-26 Quote Scottsdal"
type textarea "x"
type input "25-26 Quote Scottsdale"
type textarea "x"
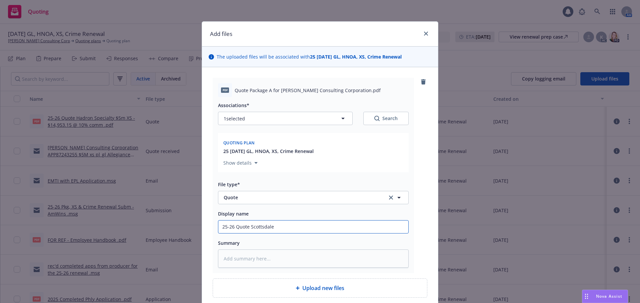
type input "25-26 Quote Scottsdale"
type textarea "x"
type input "25-26 Quote Scottsdale G"
type textarea "x"
type input "25-26 Quote Scottsdale GL"
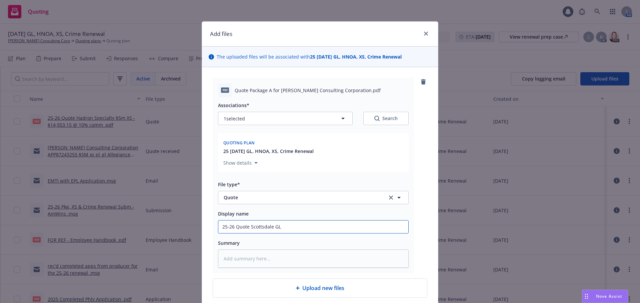
type textarea "x"
type input "25-26 Quote Scottsdale GL,"
type textarea "x"
type input "25-26 Quote Scottsdale GL,"
type textarea "x"
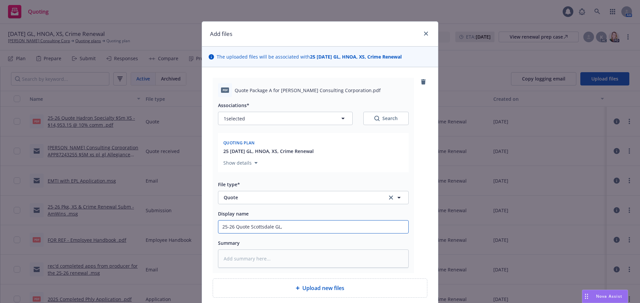
type input "25-26 Quote Scottsdale GL, P"
type textarea "x"
type input "25-26 Quote Scottsdale GL, PL"
type textarea "x"
type input "25-26 Quote Scottsdale GL, PL"
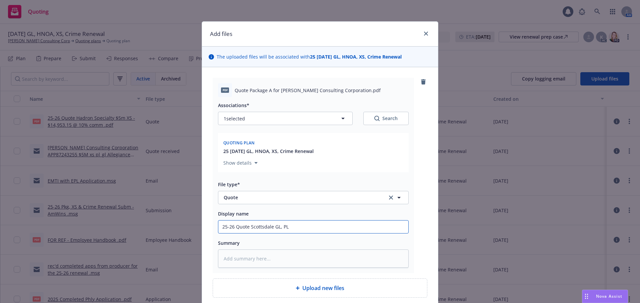
type textarea "x"
type input "25-26 Quote Scottsdale GL, PL 7"
type textarea "x"
type input "25-26 Quote Scottsdale GL, PL 7"
type textarea "x"
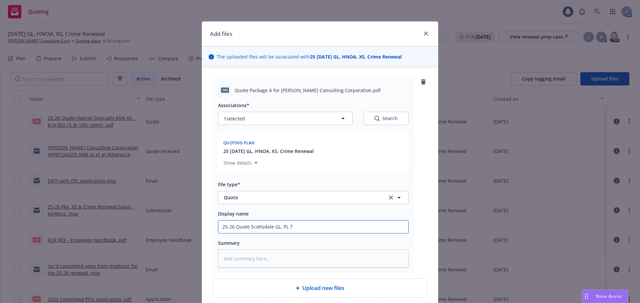
type input "25-26 Quote Scottsdale GL, PL 7 C"
type textarea "x"
type input "25-26 Quote Scottsdale GL, PL 7"
type textarea "x"
type input "25-26 Quote Scottsdale GL, PL 7"
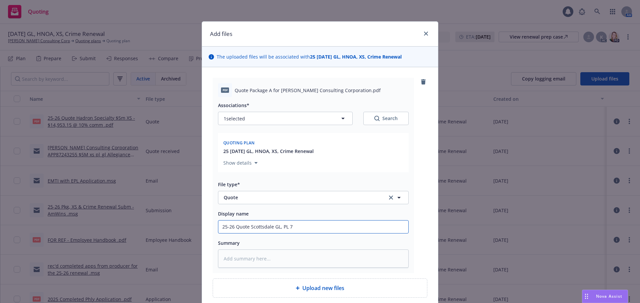
type textarea "x"
type input "25-26 Quote Scottsdale GL, PL"
type textarea "x"
type input "25-26 Quote Scottsdale GL, PL &"
type textarea "x"
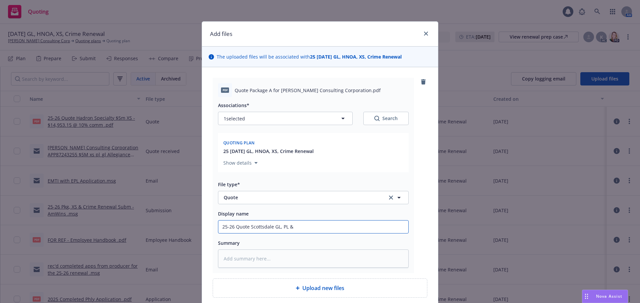
type input "25-26 Quote Scottsdale GL, PL &"
type textarea "x"
type input "25-26 Quote Scottsdale GL, PL & C"
type textarea "x"
type input "25-26 Quote Scottsdale GL, PL & Crm"
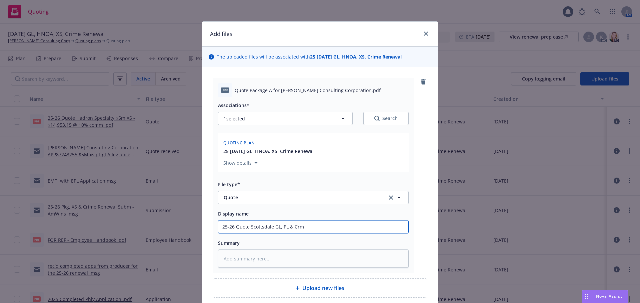
type textarea "x"
type input "25-26 Quote Scottsdale GL, PL & Crmi"
type textarea "x"
type input "25-26 Quote Scottsdale GL, PL & Crmie"
type textarea "x"
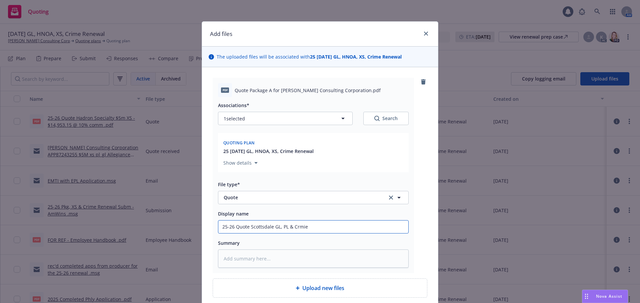
type input "25-26 Quote Scottsdale GL, PL & Crmie"
type textarea "x"
type input "25-26 Quote Scottsdale GL, PL & Crmie"
type textarea "x"
type input "25-26 Quote Scottsdale GL, PL & Crmi"
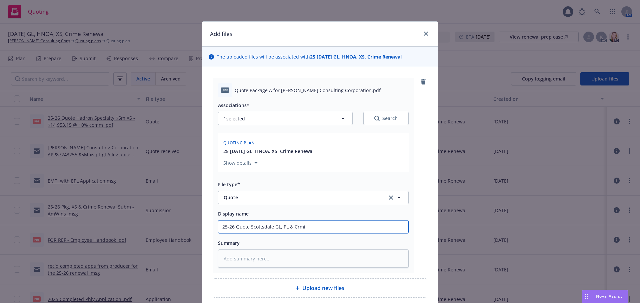
type textarea "x"
type input "25-26 Quote Scottsdale GL, PL & Crm"
type textarea "x"
type input "25-26 Quote Scottsdale GL, PL & Cr"
type textarea "x"
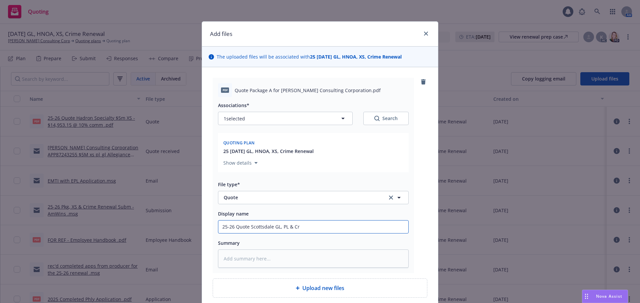
type input "25-26 Quote Scottsdale GL, PL & Cri"
type textarea "x"
type input "25-26 Quote Scottsdale GL, PL & Crim"
type textarea "x"
type input "25-26 Quote Scottsdale GL, PL & Crime"
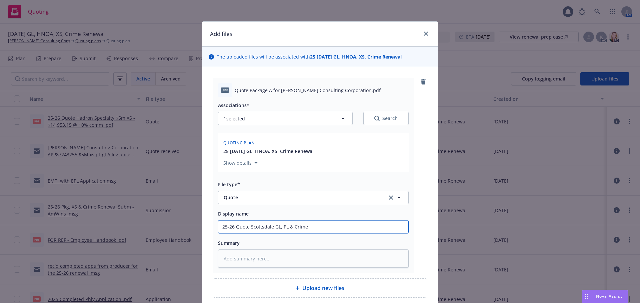
type textarea "x"
type input "25-26 Quote Scottsdale GL, PL & Crime"
type textarea "x"
type input "25-26 Quote Scottsdale GL, PL & Crime -"
type textarea "x"
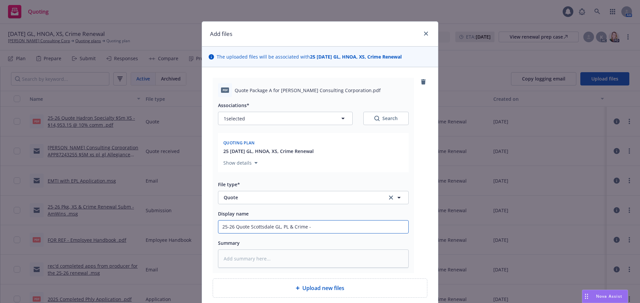
type input "25-26 Quote Scottsdale GL, PL & Crime -"
type textarea "x"
type input "25-26 Quote Scottsdale GL, PL & Crime - $"
type textarea "x"
type input "25-26 Quote Scottsdale GL, PL & Crime - $1"
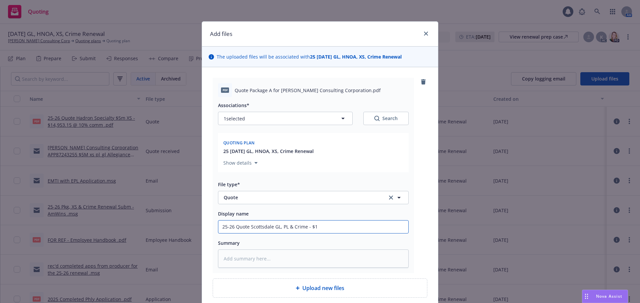
type textarea "x"
type input "25-26 Quote Scottsdale GL, PL & Crime - $14"
type textarea "x"
type input "25-26 Quote Scottsdale GL, PL & Crime - $14,"
type textarea "x"
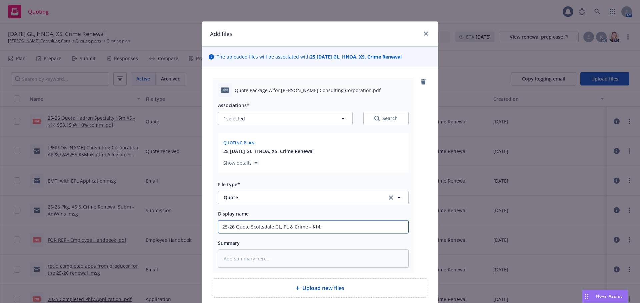
type input "25-26 Quote Scottsdale GL, PL & Crime - $14,0"
type textarea "x"
type input "25-26 Quote Scottsdale GL, PL & Crime - $14,01"
type textarea "x"
type input "25-26 Quote Scottsdale GL, PL & Crime - $14,017"
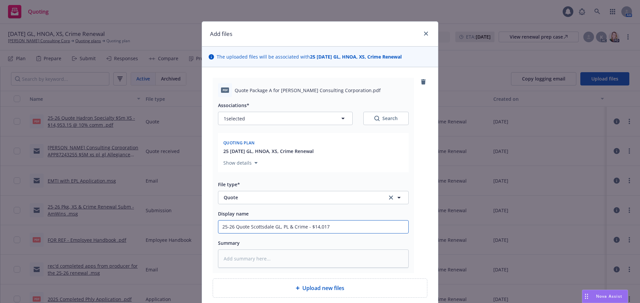
type textarea "x"
type input "25-26 Quote Scottsdale GL, PL & Crime - $14,017."
type textarea "x"
type input "25-26 Quote Scottsdale GL, PL & Crime - $14,017.6"
type textarea "x"
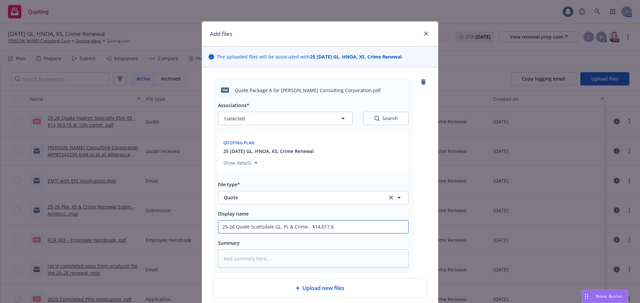
type input "25-26 Quote Scottsdale GL, PL & Crime - $14,017.61"
type textarea "x"
type input "25-26 Quote Scottsdale GL, PL & Crime - $14,017.61"
type textarea "x"
type input "25-26 Quote Scottsdale GL, PL & Crime - $14,017.61 @"
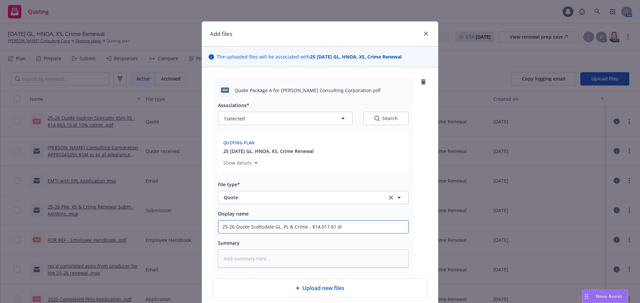
type textarea "x"
type input "25-26 Quote Scottsdale GL, PL & Crime - $14,017.61 @"
type textarea "x"
type input "25-26 Quote Scottsdale GL, PL & Crime - $14,017.61 @ 1"
type textarea "x"
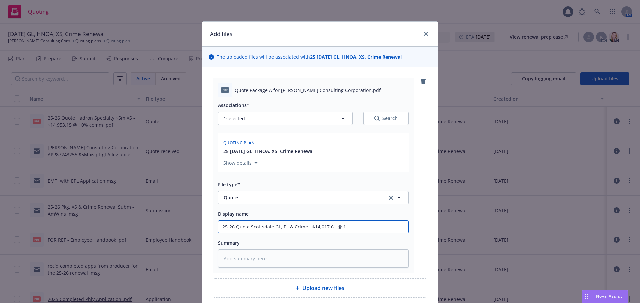
type input "25-26 Quote Scottsdale GL, PL & Crime - $14,017.61 @ 12"
type textarea "x"
type input "25-26 Quote Scottsdale GL, PL & Crime - $14,017.61 @ 12%"
type textarea "x"
type input "25-26 Quote Scottsdale GL, PL & Crime - $14,017.61 @ 12%"
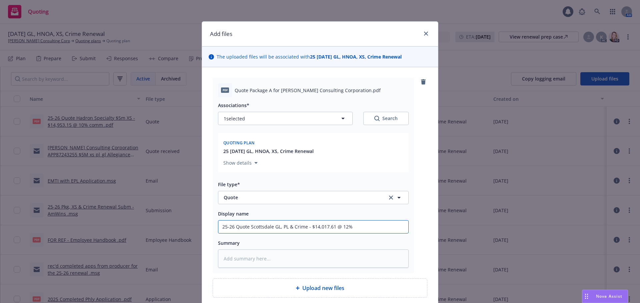
type textarea "x"
type input "25-26 Quote Scottsdale GL, PL & Crime - $14,017.61 @ 12% o"
type textarea "x"
type input "25-26 Quote Scottsdale GL, PL & Crime - $14,017.61 @ 12% om"
type textarea "x"
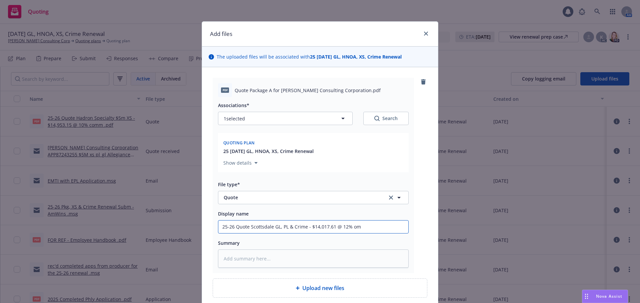
type input "25-26 Quote Scottsdale GL, PL & Crime - $14,017.61 @ 12% o"
type textarea "x"
type input "25-26 Quote Scottsdale GL, PL & Crime - $14,017.61 @ 12%"
type textarea "x"
type input "25-26 Quote Scottsdale GL, PL & Crime - $14,017.61 @ 12% c"
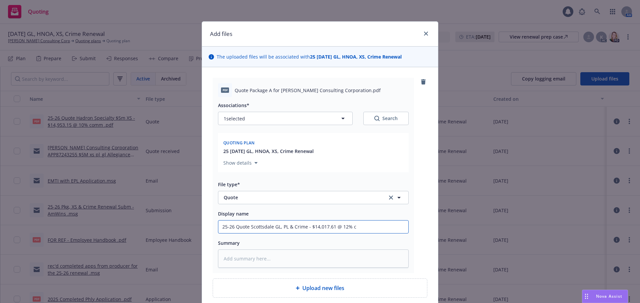
type textarea "x"
type input "25-26 Quote Scottsdale GL, PL & Crime - $14,017.61 @ 12% co"
type textarea "x"
type input "25-26 Quote Scottsdale GL, PL & Crime - $14,017.61 @ 12% com"
type textarea "x"
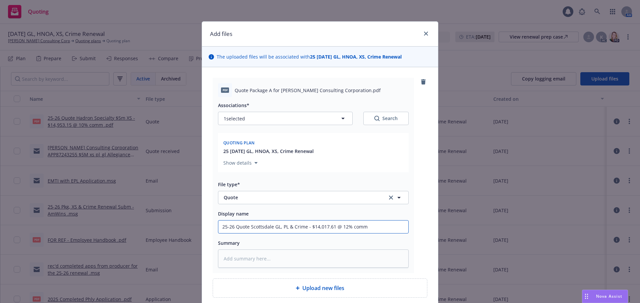
scroll to position [57, 0]
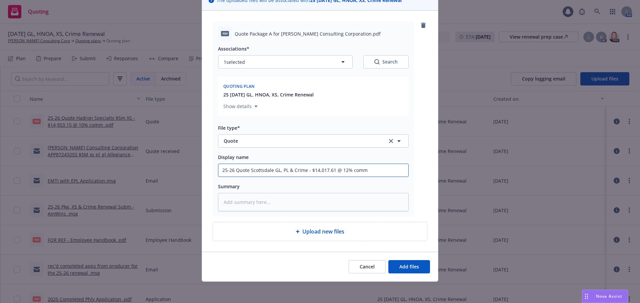
type input "25-26 Quote Scottsdale GL, PL & Crime - $14,017.61 @ 12% comm"
type textarea "x"
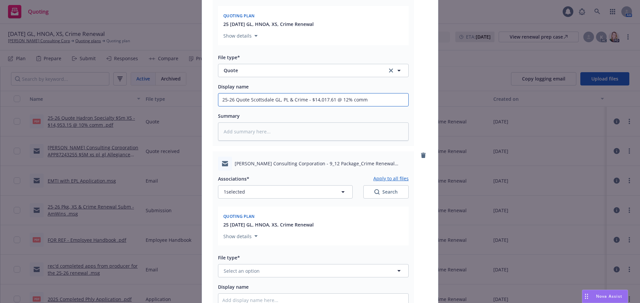
scroll to position [256, 0]
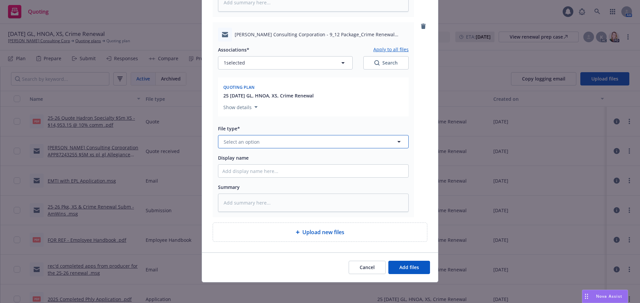
click at [237, 137] on button "Select an option" at bounding box center [313, 141] width 191 height 13
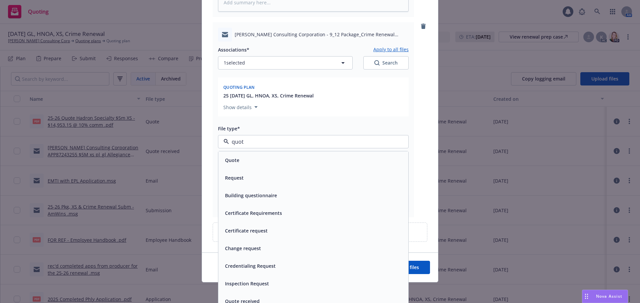
type input "quote"
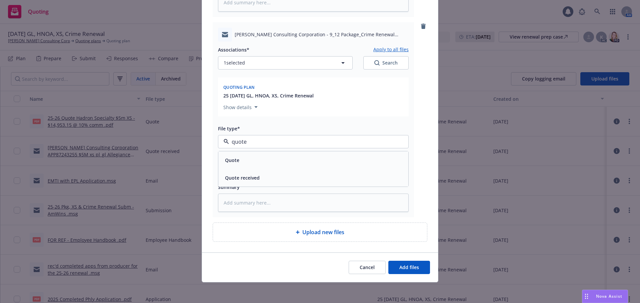
click at [247, 178] on span "Quote received" at bounding box center [242, 178] width 35 height 7
drag, startPoint x: 230, startPoint y: 166, endPoint x: 225, endPoint y: 169, distance: 6.3
click at [230, 166] on input "Display name" at bounding box center [313, 171] width 190 height 13
type textarea "x"
type input "R"
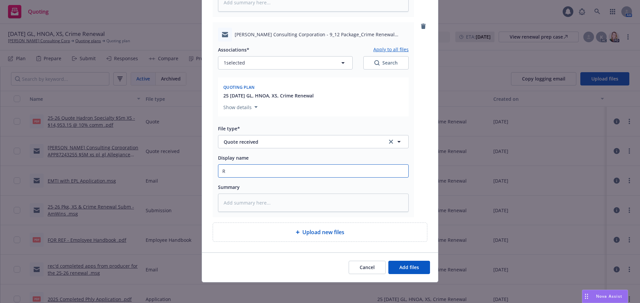
type textarea "x"
type input "RE"
type textarea "x"
type input "REC"
type textarea "x"
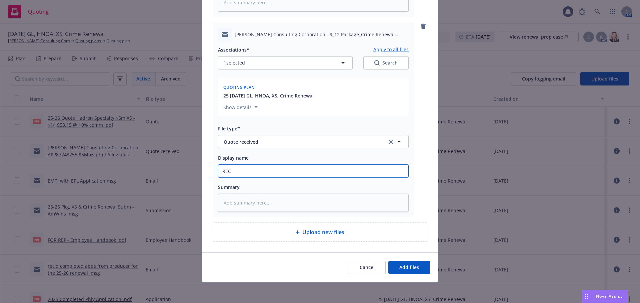
type input "REC:"
type textarea "x"
type input "REC"
type textarea "x"
type input "REC'"
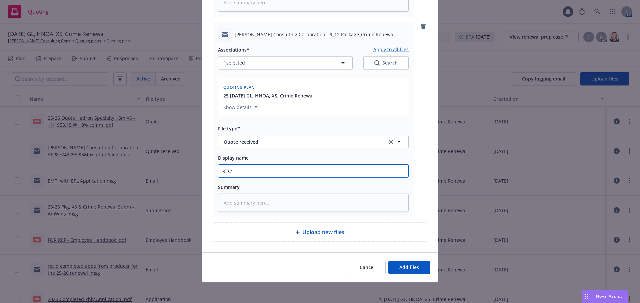
type textarea "x"
type input "REC'd"
type textarea "x"
type input "REC'd"
type textarea "x"
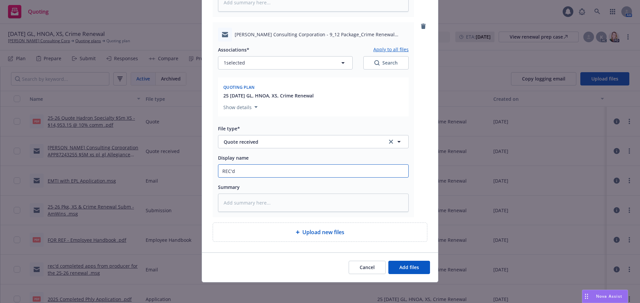
type input "REC'd"
type textarea "x"
type input "REC'"
type textarea "x"
type input "REC'D"
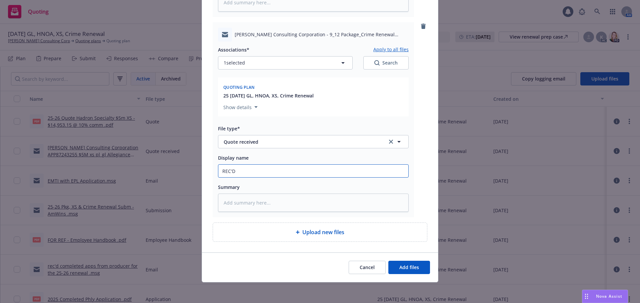
type textarea "x"
type input "REC'D"
type textarea "x"
type input "REC'D 2"
type textarea "x"
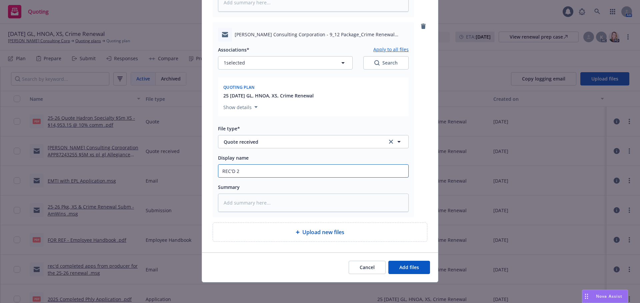
type input "REC'D 24"
type textarea "x"
type input "REC'D 24-"
type textarea "x"
type input "REC'D 24"
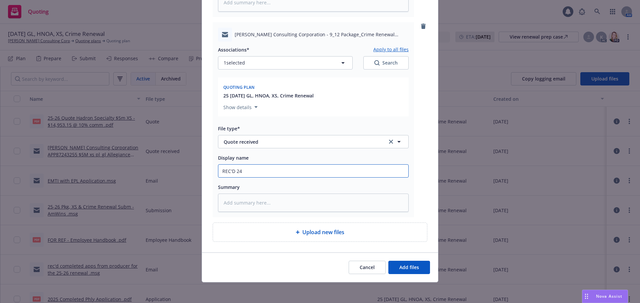
type textarea "x"
type input "REC'D 2"
type textarea "x"
type input "REC'D 25"
type textarea "x"
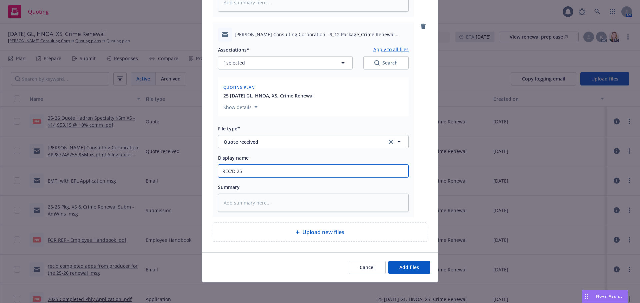
type input "REC'D 252"
type textarea "x"
type input "REC'D 25"
type textarea "x"
click at [410, 268] on span "Add files" at bounding box center [409, 267] width 20 height 6
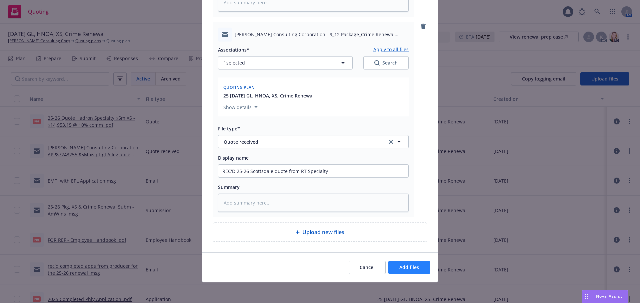
scroll to position [233, 0]
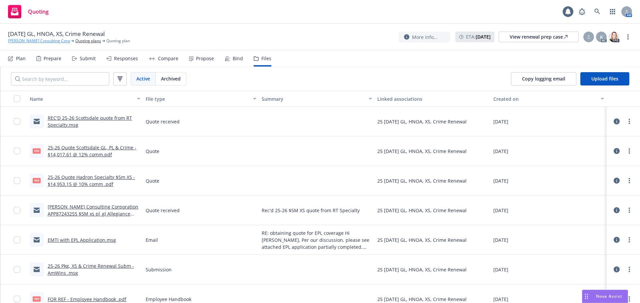
click at [23, 40] on link "[PERSON_NAME] Consulting Corp" at bounding box center [39, 41] width 62 height 6
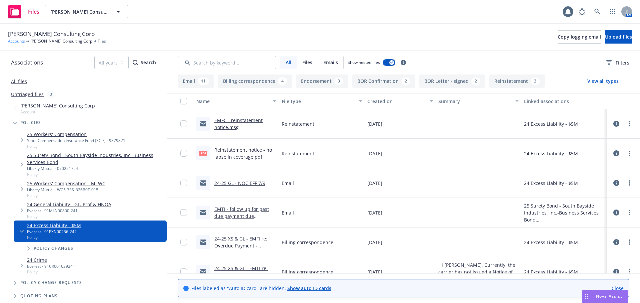
click at [20, 42] on link "Accounts" at bounding box center [16, 41] width 17 height 6
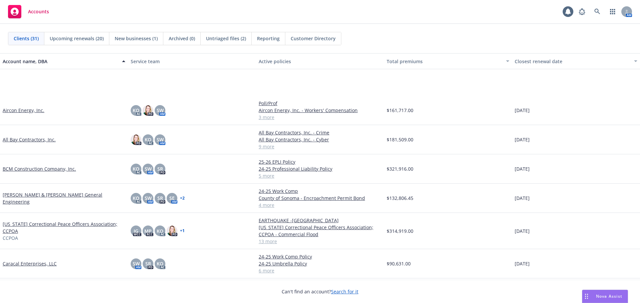
scroll to position [67, 0]
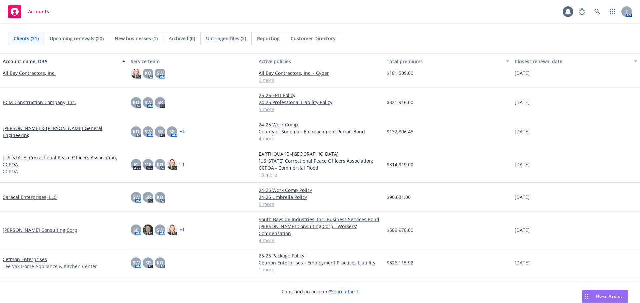
click at [32, 228] on link "[PERSON_NAME] Consulting Corp" at bounding box center [40, 230] width 75 height 7
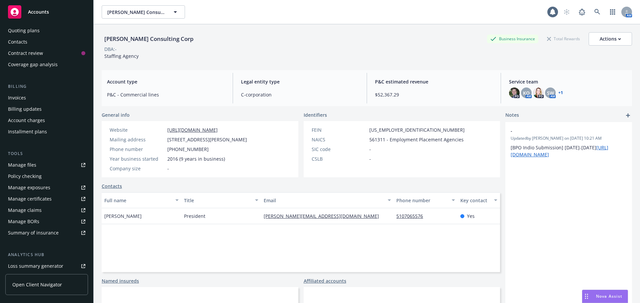
scroll to position [42, 0]
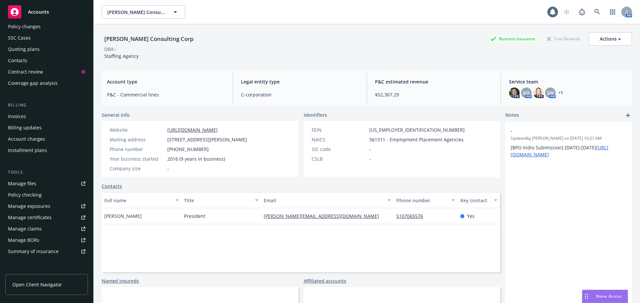
click at [17, 119] on div "Invoices" at bounding box center [17, 116] width 18 height 11
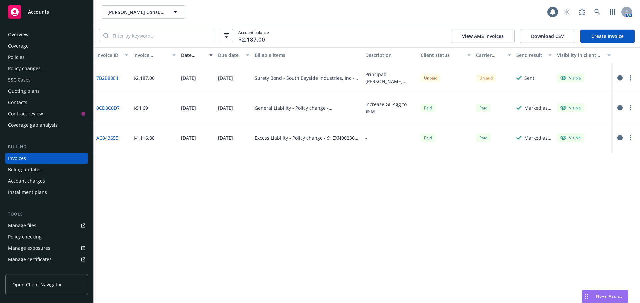
click at [107, 138] on link "AC043655" at bounding box center [107, 138] width 22 height 7
click at [485, 39] on button "View AMS invoices" at bounding box center [483, 36] width 64 height 13
click at [174, 15] on icon "button" at bounding box center [175, 12] width 8 height 8
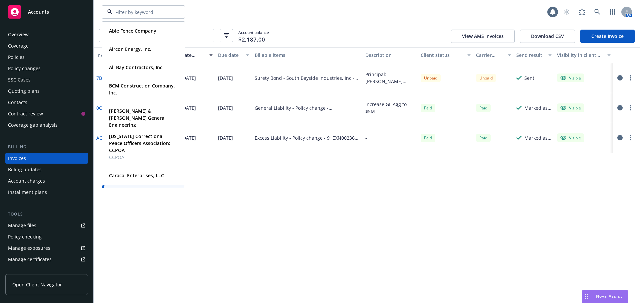
click at [174, 15] on div at bounding box center [143, 11] width 83 height 13
click at [175, 14] on div at bounding box center [143, 11] width 83 height 13
click at [197, 38] on input "search" at bounding box center [161, 35] width 105 height 13
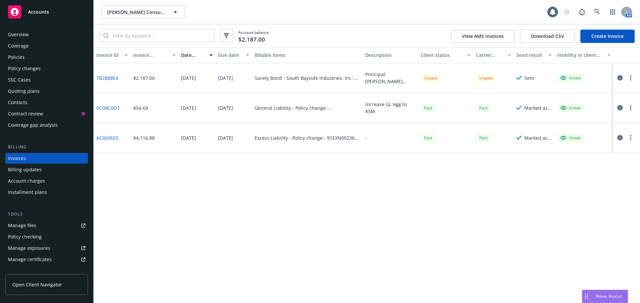
click at [22, 180] on div "Account charges" at bounding box center [26, 181] width 37 height 11
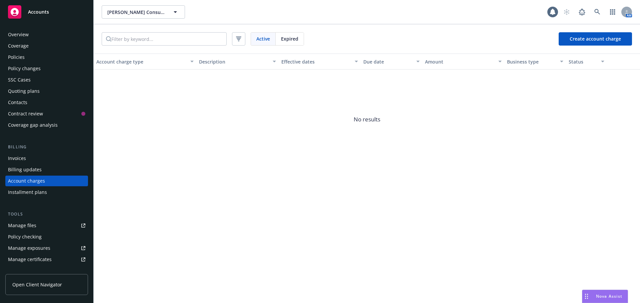
scroll to position [19, 0]
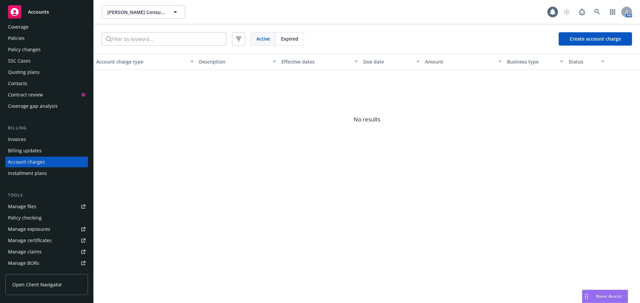
click at [27, 39] on div "Policies" at bounding box center [46, 38] width 77 height 11
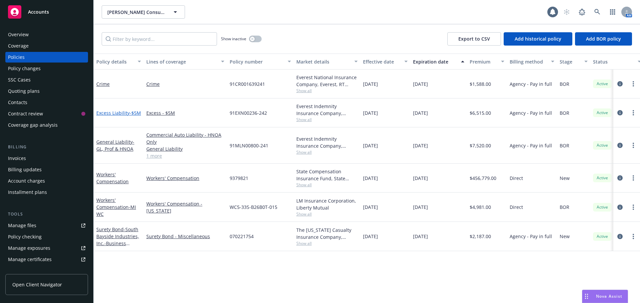
click at [111, 110] on link "Excess Liability - $5M" at bounding box center [118, 113] width 45 height 6
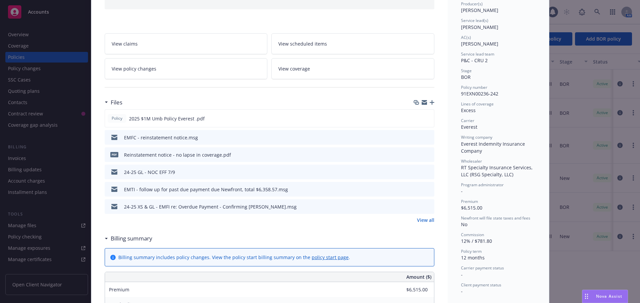
scroll to position [100, 0]
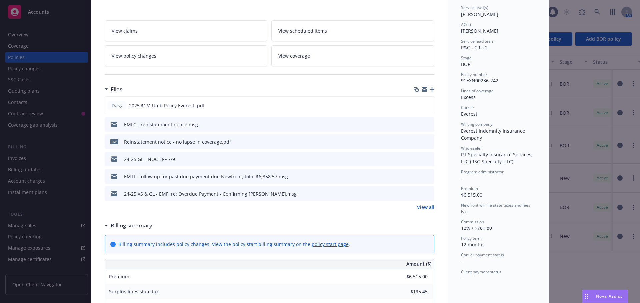
click at [421, 210] on link "View all" at bounding box center [425, 207] width 17 height 7
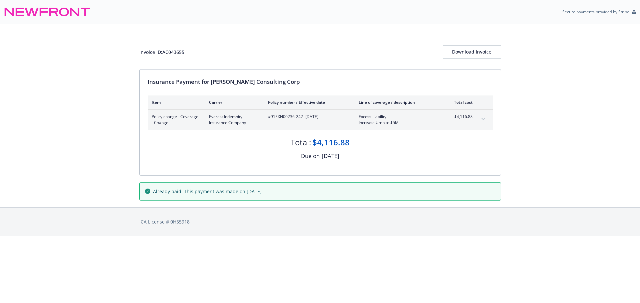
click at [480, 119] on button "expand content" at bounding box center [483, 119] width 11 height 11
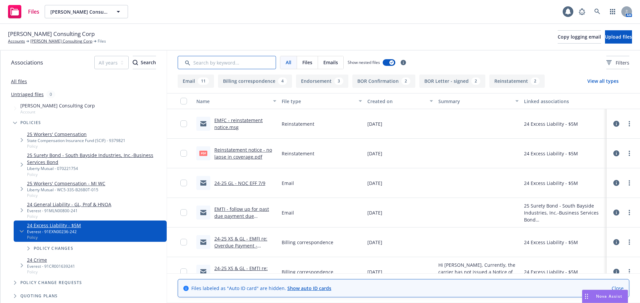
click at [210, 57] on input "Search by keyword..." at bounding box center [227, 62] width 98 height 13
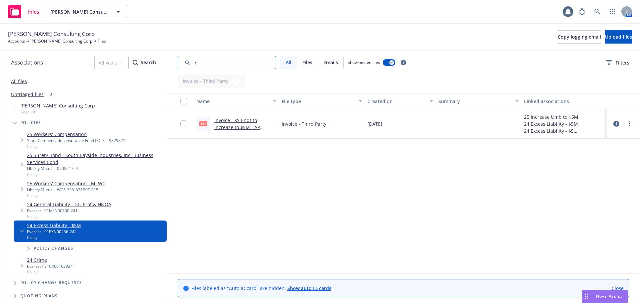
type input "i"
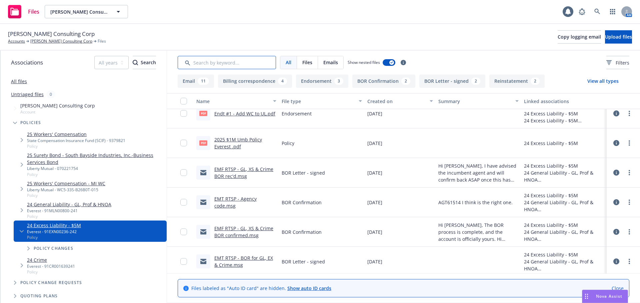
scroll to position [600, 0]
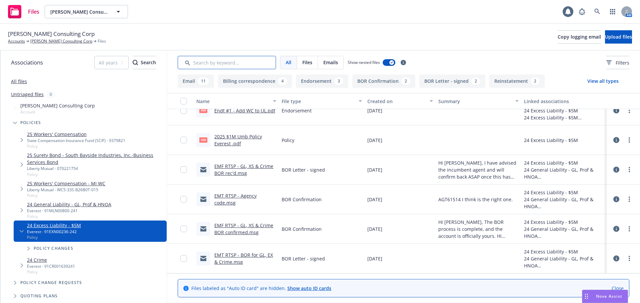
click at [201, 59] on input "Search by keyword..." at bounding box center [227, 62] width 98 height 13
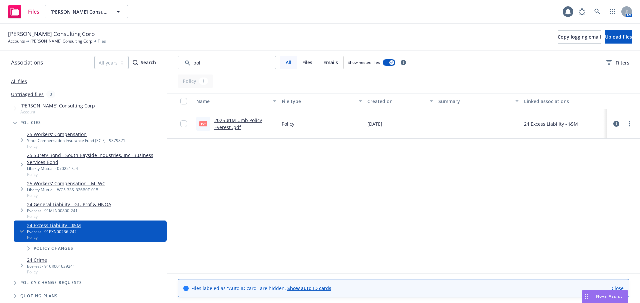
click at [224, 124] on div "2025 $1M Umb Policy Everest .pdf" at bounding box center [245, 124] width 62 height 14
click at [225, 121] on link "2025 $1M Umb Policy Everest .pdf" at bounding box center [238, 123] width 48 height 13
click at [203, 62] on input "Search by keyword..." at bounding box center [227, 62] width 98 height 13
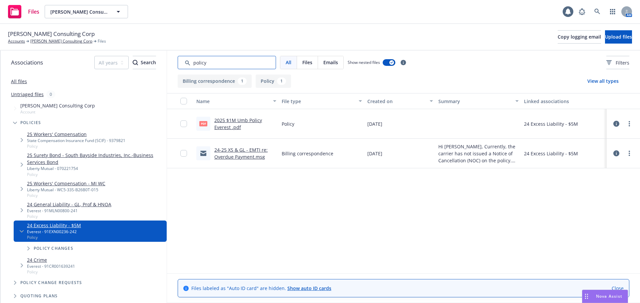
type input "policy"
